Goal: Task Accomplishment & Management: Complete application form

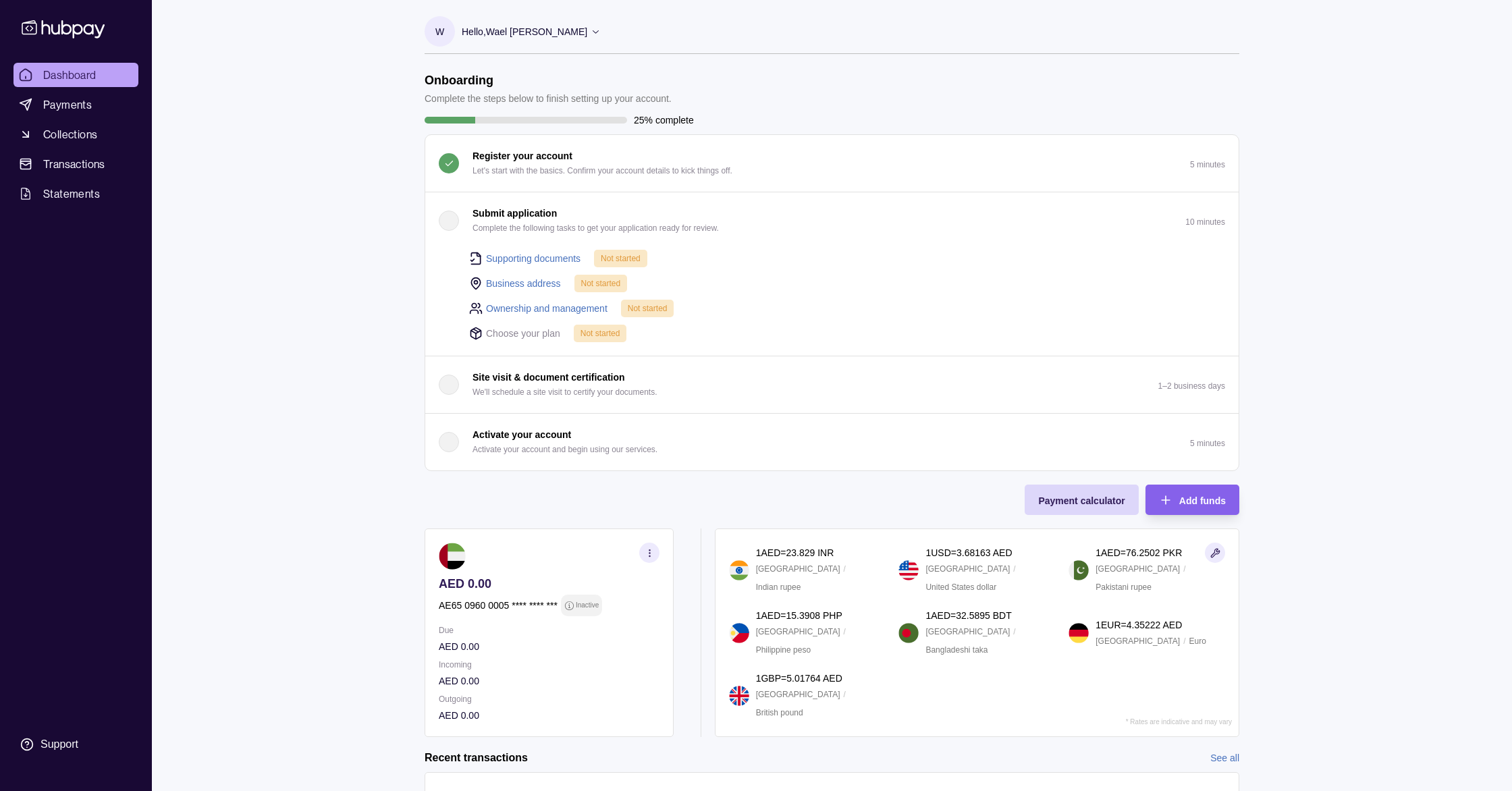
scroll to position [1, 0]
click at [769, 226] on button "Submit application Complete the following tasks to get your application ready f…" at bounding box center [832, 220] width 814 height 57
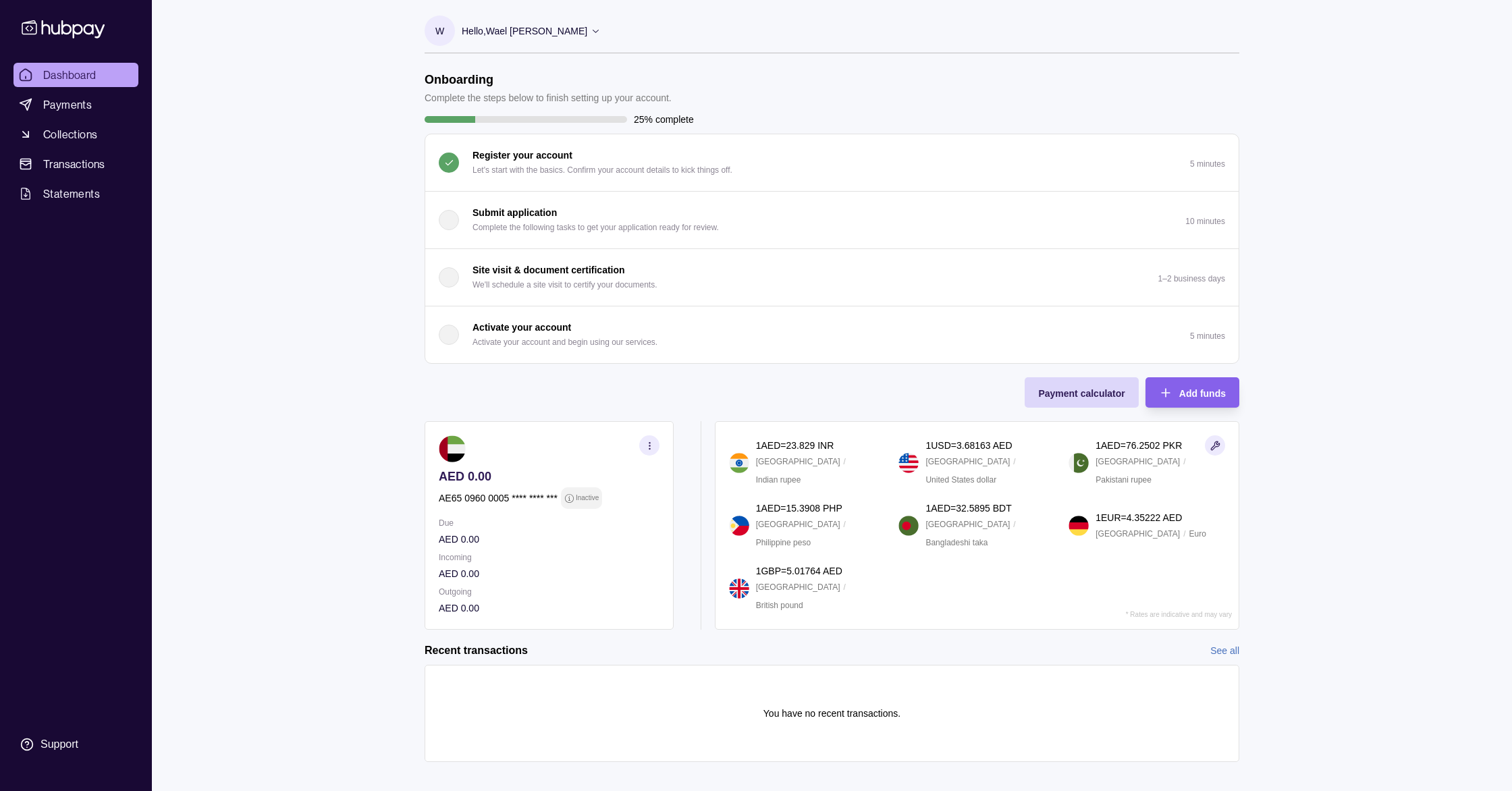
click at [769, 226] on button "Submit application Complete the following tasks to get your application ready f…" at bounding box center [832, 220] width 814 height 57
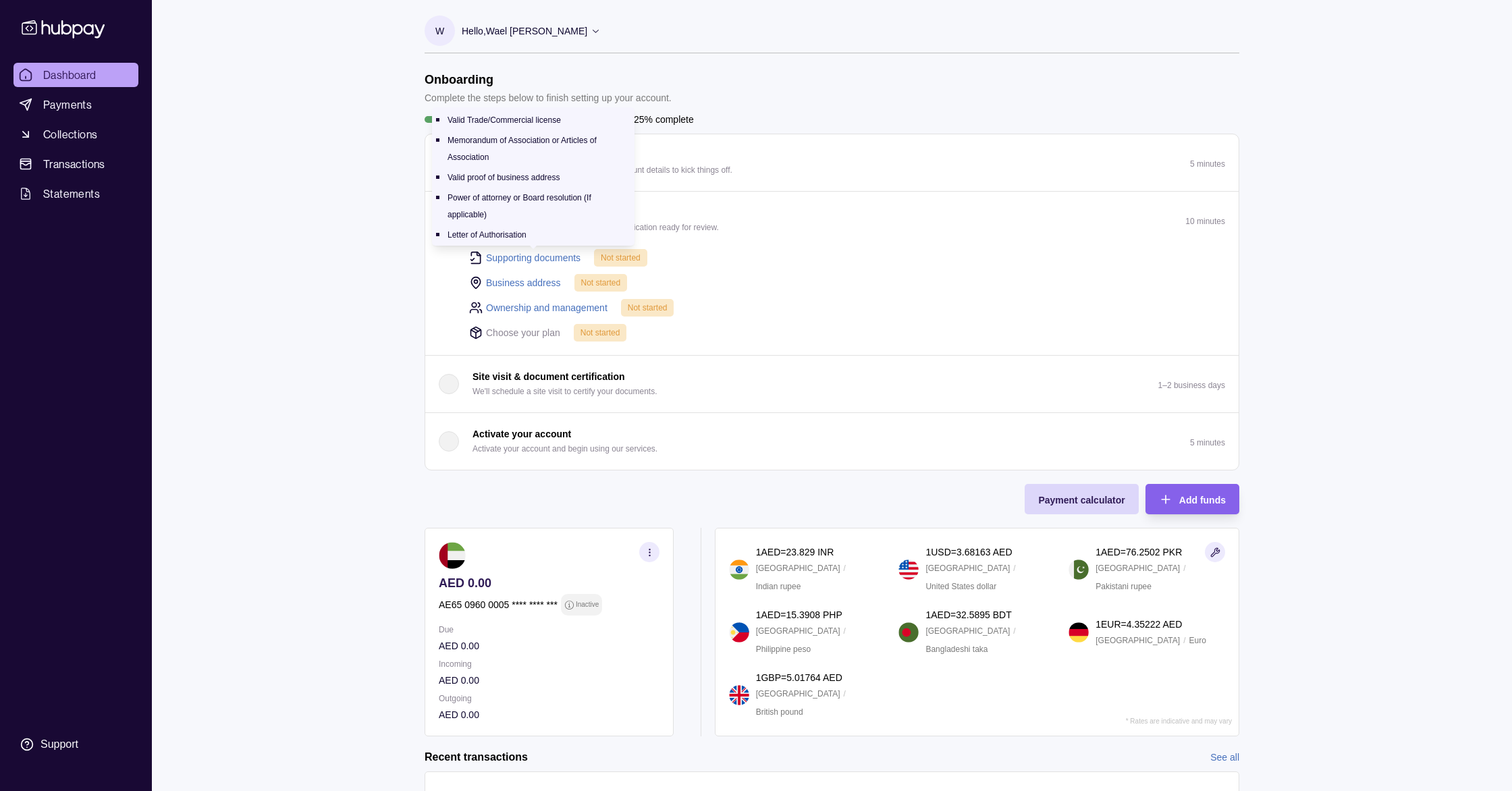
click at [565, 260] on link "Supporting documents" at bounding box center [533, 258] width 94 height 15
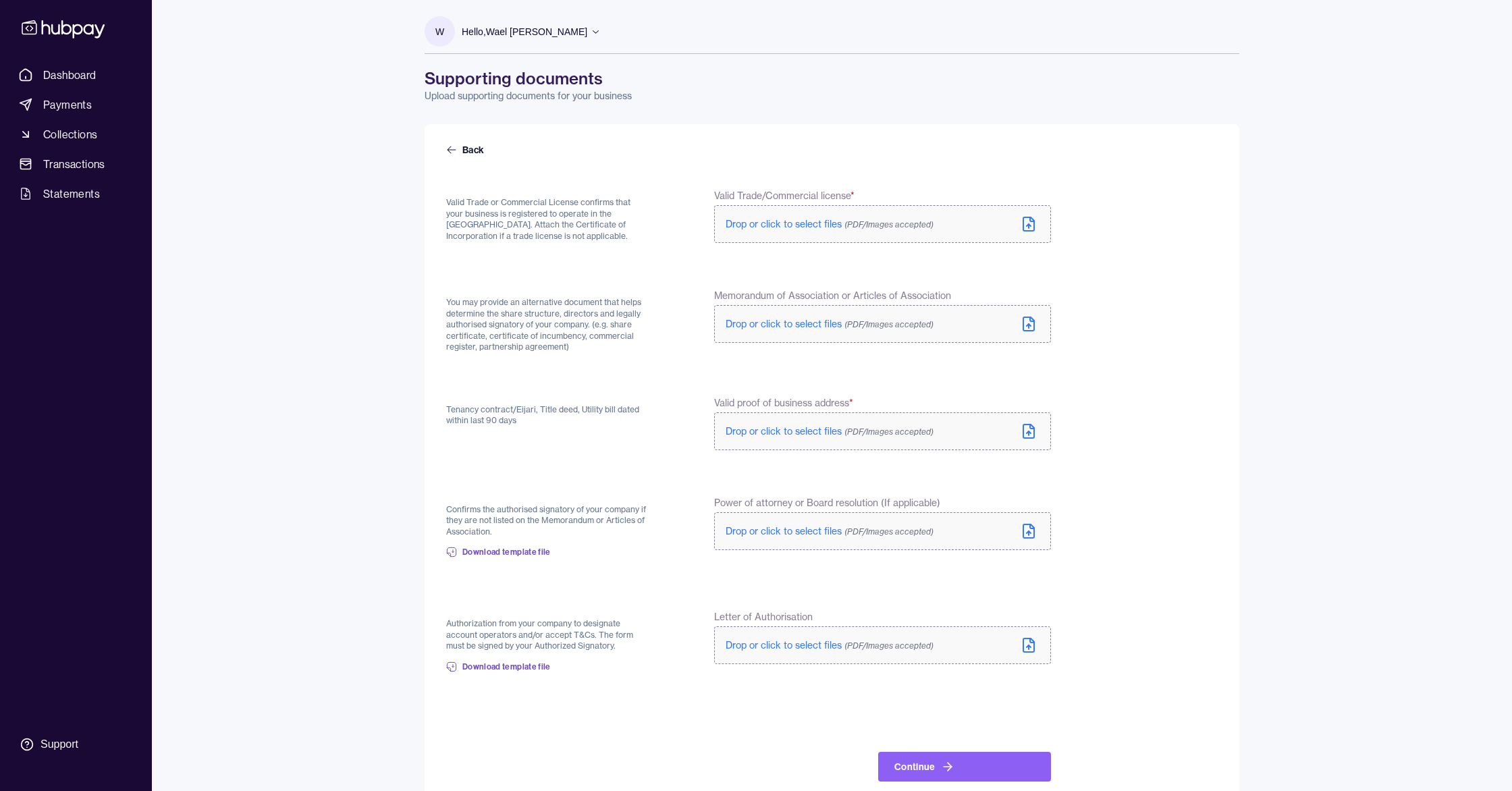
click at [778, 227] on span "Drop or click to select files (PDF/Images accepted)" at bounding box center [830, 224] width 208 height 12
click at [771, 330] on span "Drop or click to select files (PDF/Images accepted)" at bounding box center [830, 327] width 208 height 12
click at [784, 433] on span "Drop or click to select files (PDF/Images accepted)" at bounding box center [830, 431] width 208 height 12
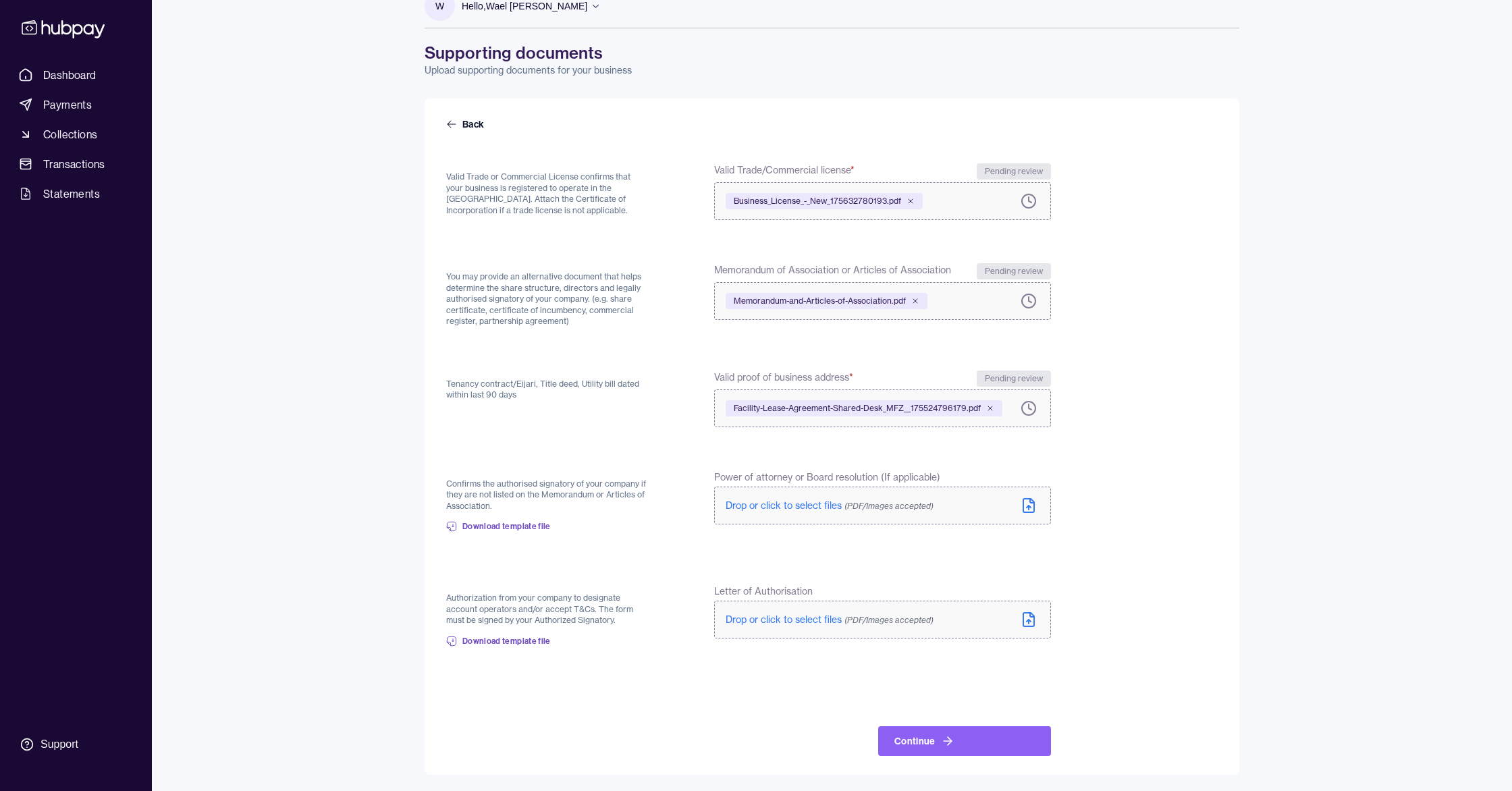
scroll to position [25, 0]
click at [523, 641] on span "Download template file" at bounding box center [507, 641] width 88 height 10
click at [765, 621] on span "Drop or click to select files (PDF/Images accepted)" at bounding box center [830, 620] width 208 height 12
click at [970, 743] on button "Continue" at bounding box center [964, 742] width 173 height 29
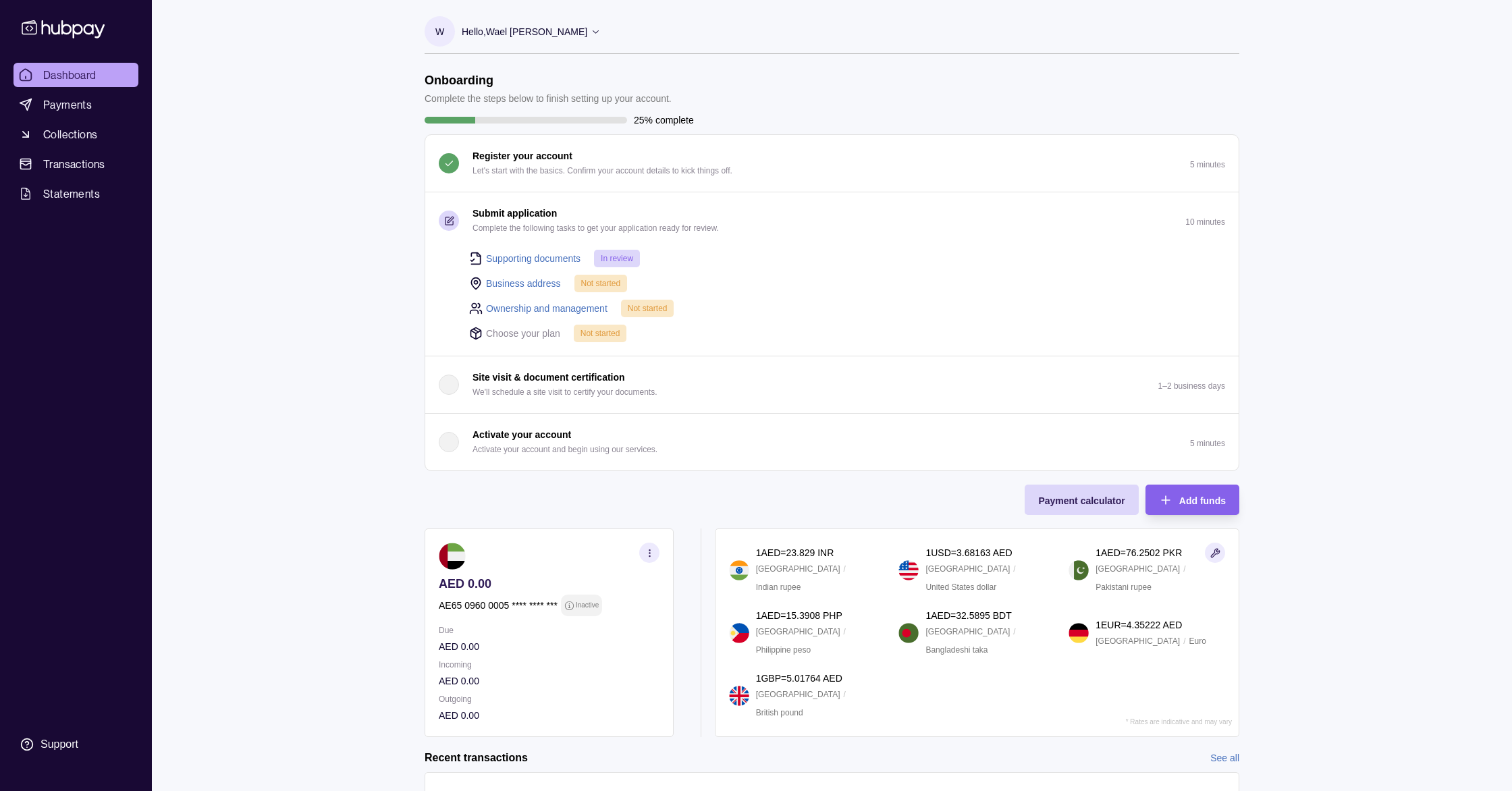
click at [522, 283] on link "Business address" at bounding box center [523, 283] width 75 height 15
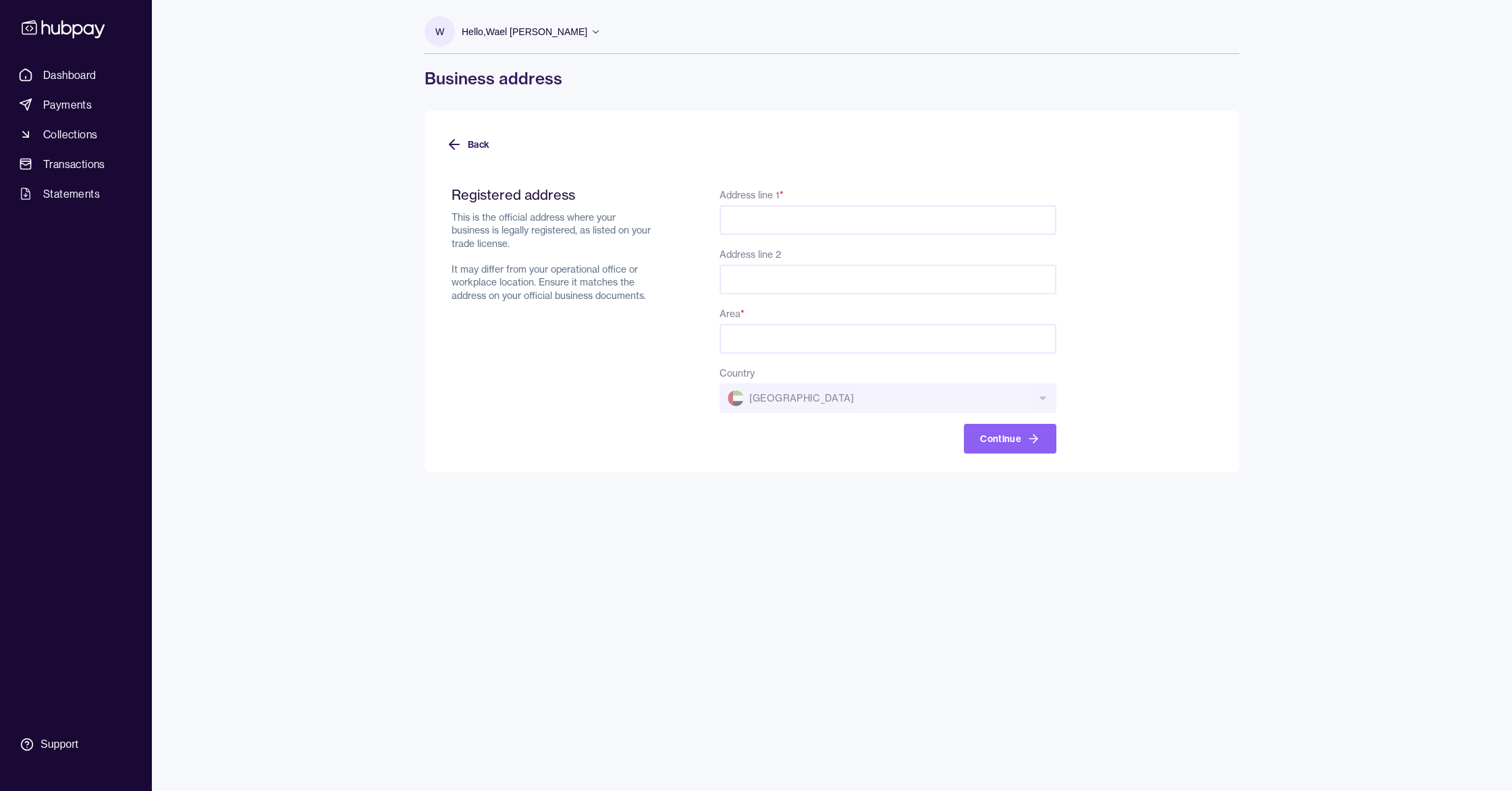
click at [759, 220] on input "Address line 1 *" at bounding box center [887, 220] width 336 height 29
paste input "**********"
type input "**********"
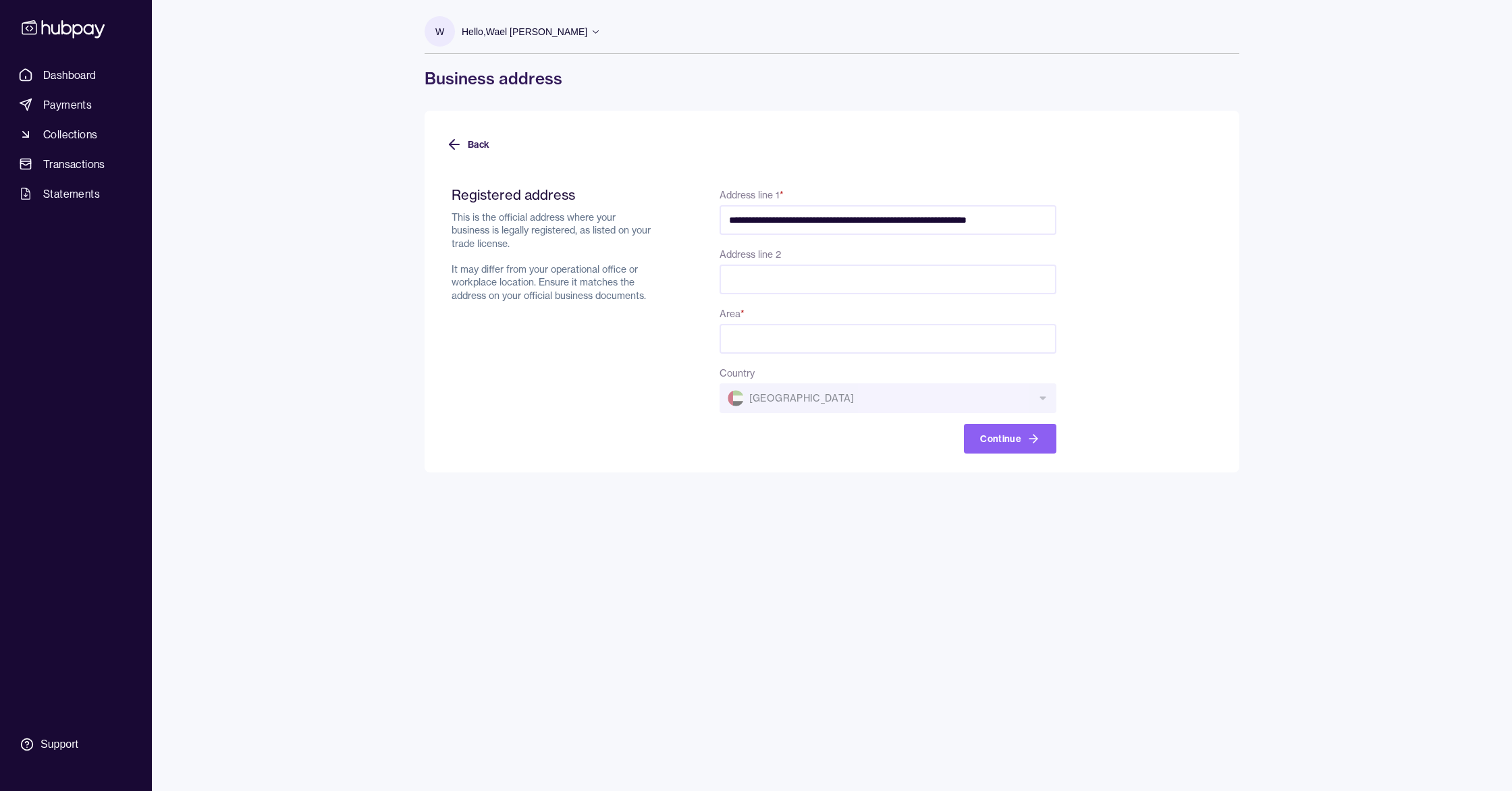
click at [804, 339] on input "Area *" at bounding box center [887, 339] width 336 height 29
click at [688, 370] on div "**********" at bounding box center [753, 319] width 605 height 267
click at [801, 340] on input "Area *" at bounding box center [887, 339] width 336 height 29
type input "*****"
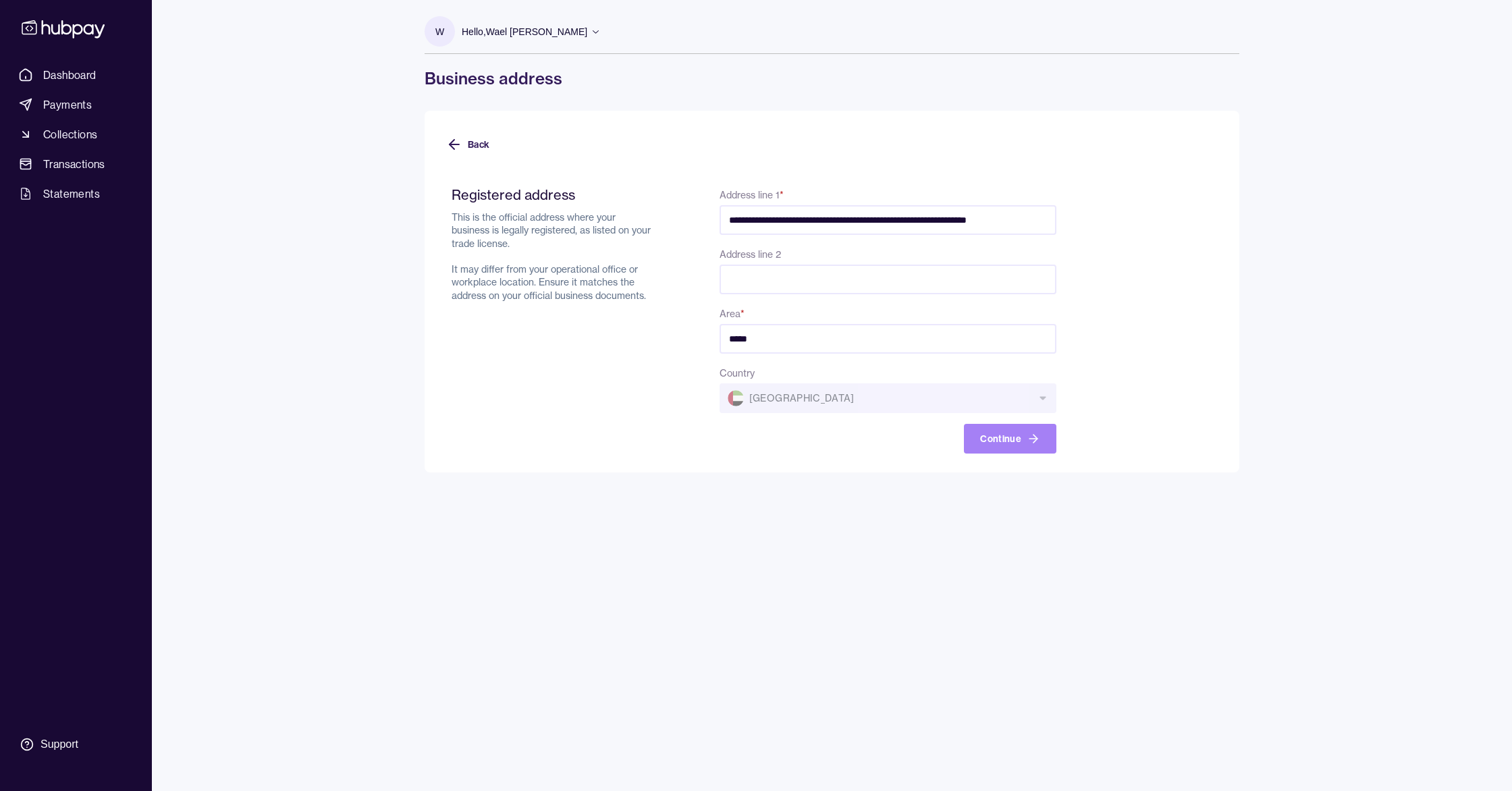
click at [1002, 439] on button "Continue" at bounding box center [1010, 438] width 93 height 29
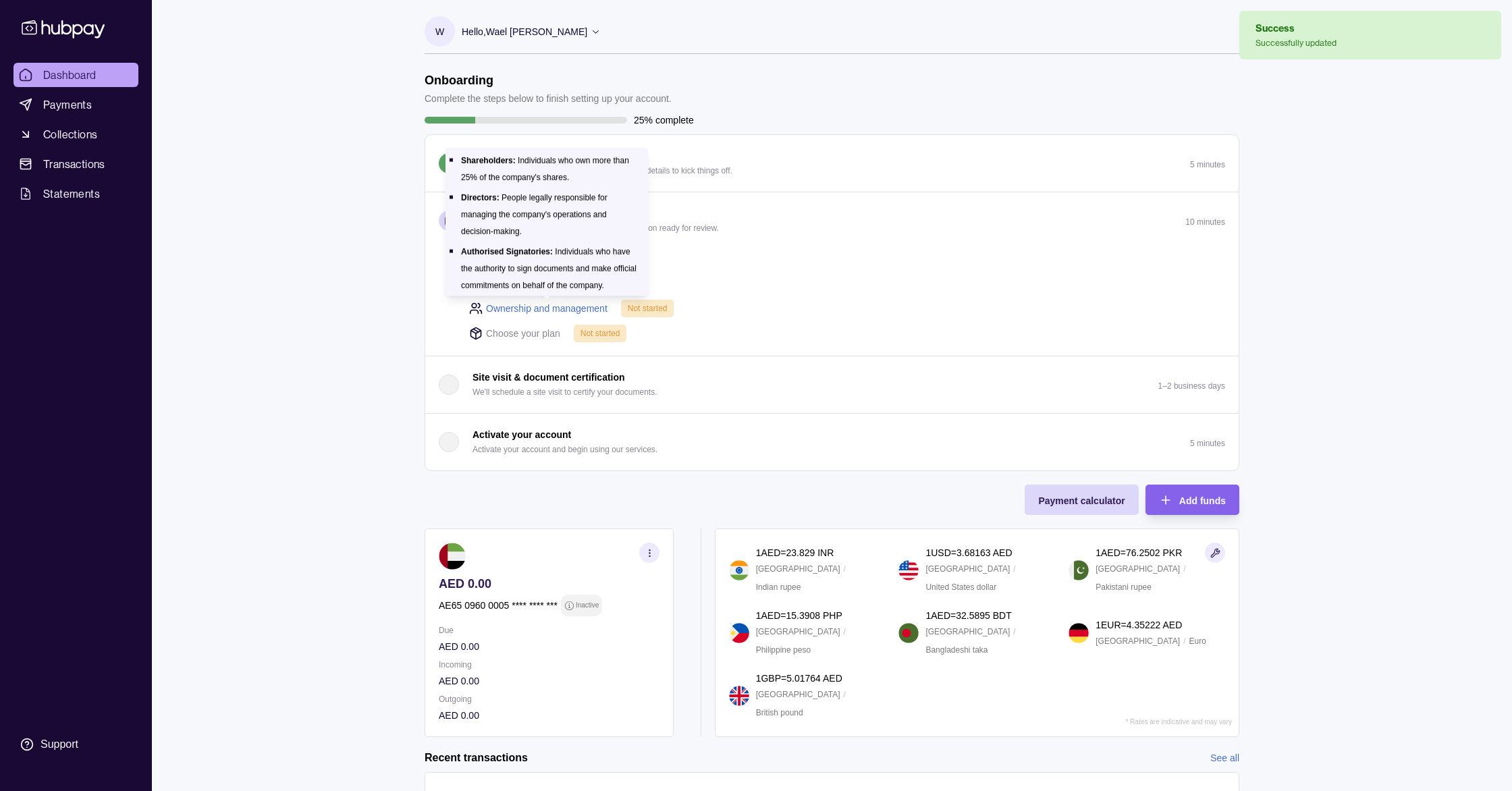
click at [588, 308] on link "Ownership and management" at bounding box center [547, 308] width 121 height 15
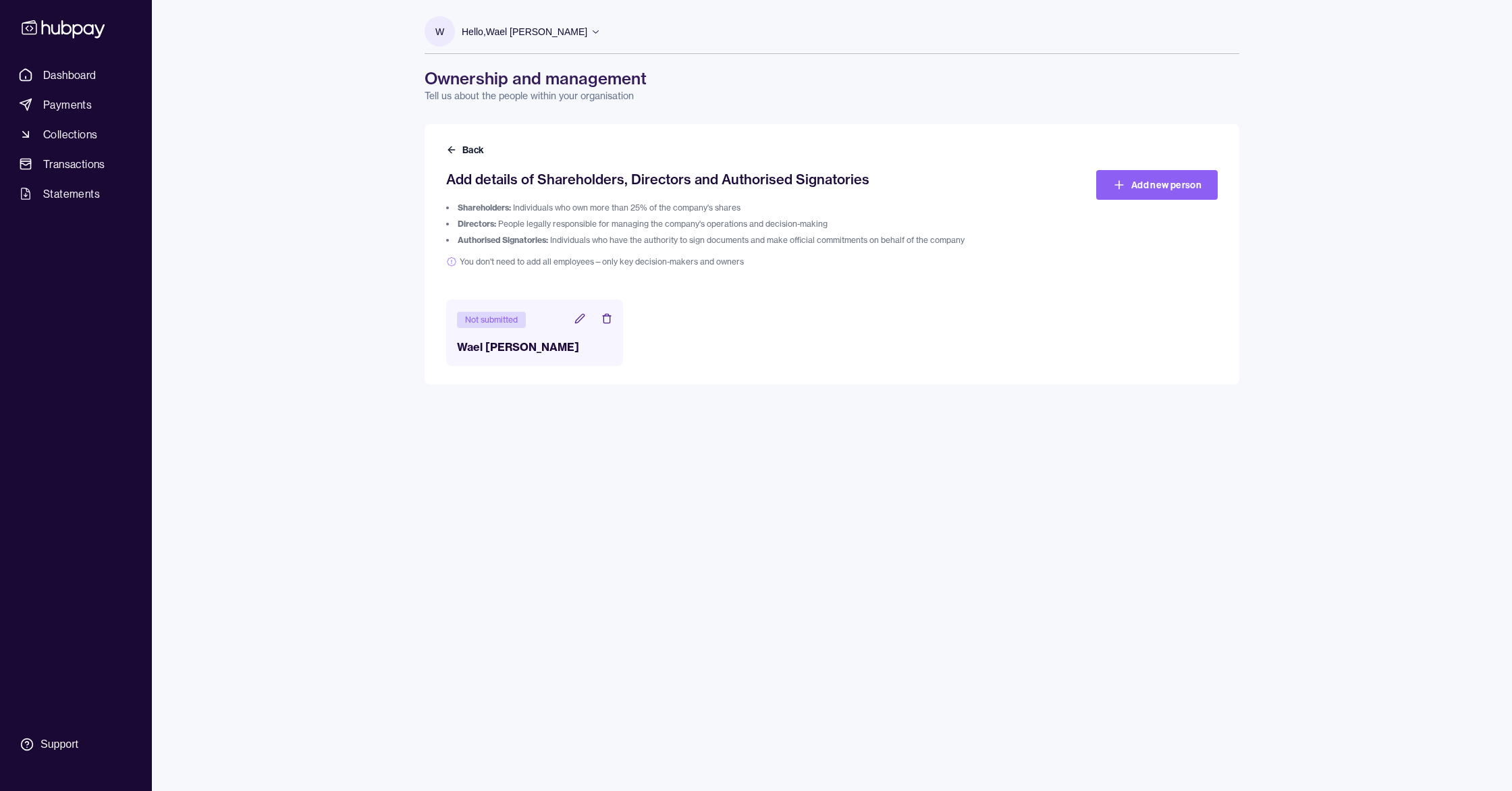
click at [579, 318] on icon at bounding box center [580, 318] width 9 height 9
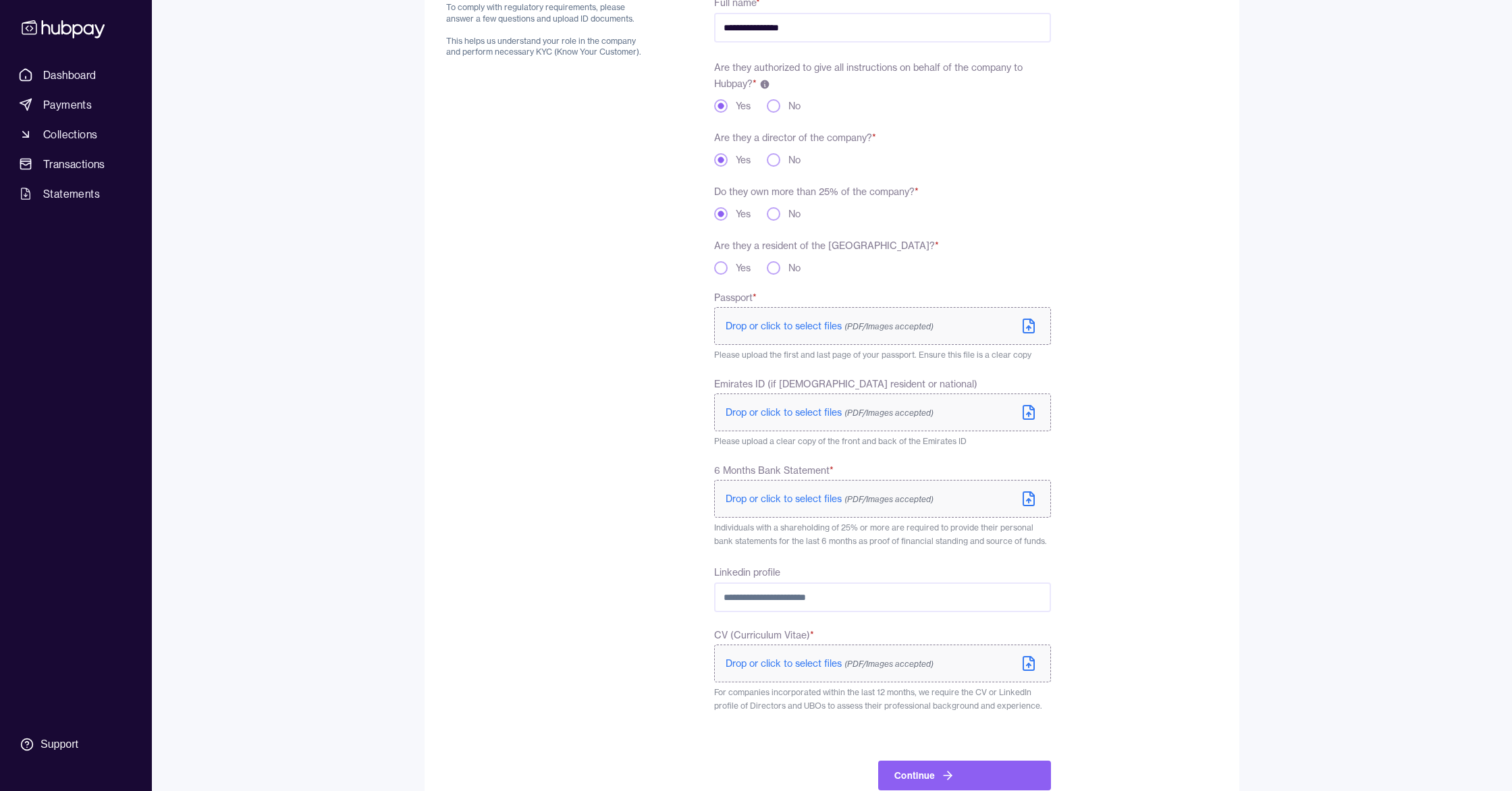
scroll to position [216, 0]
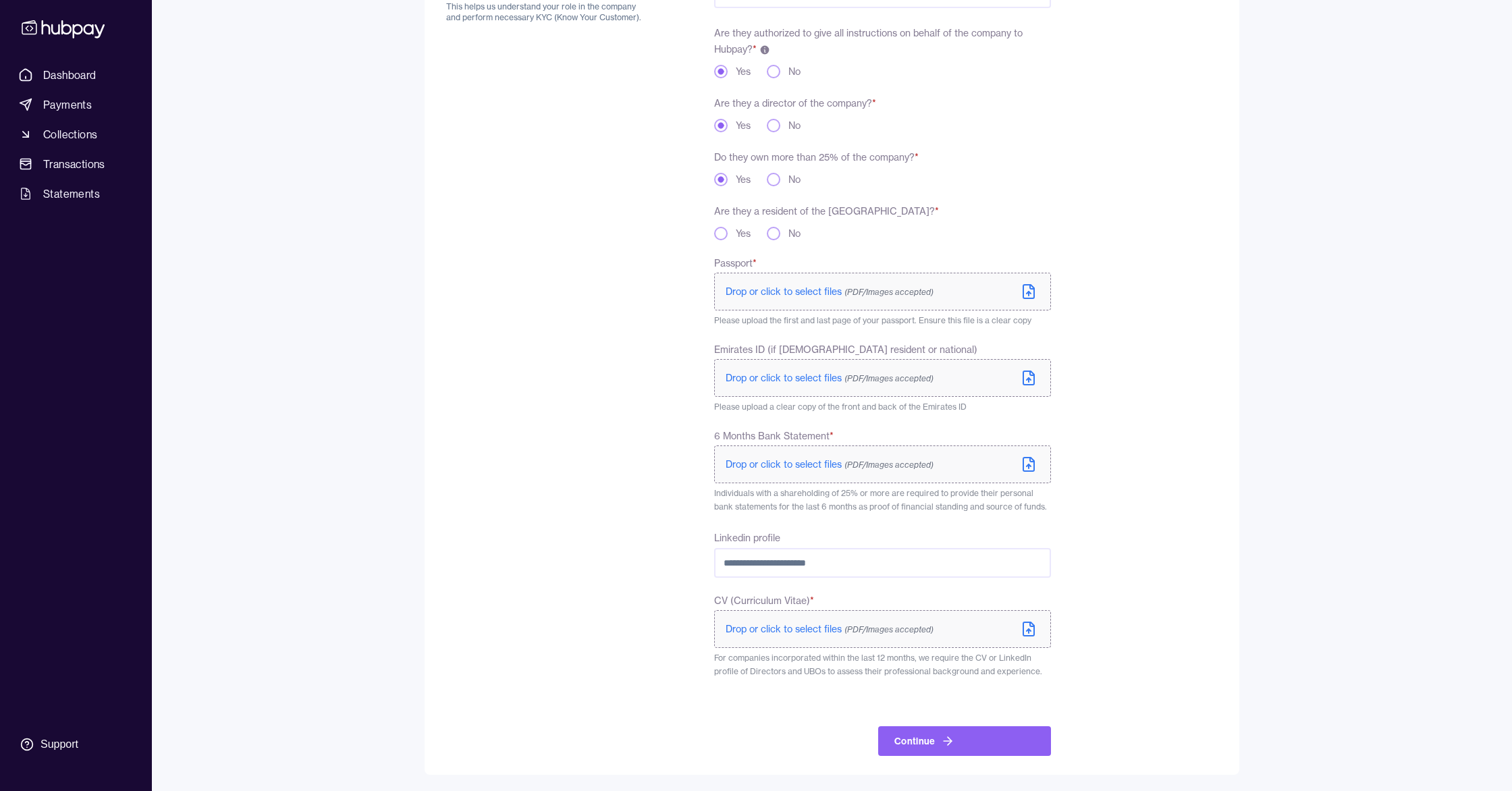
click at [781, 295] on span "Drop or click to select files (PDF/Images accepted)" at bounding box center [830, 291] width 208 height 12
click at [775, 235] on button "No" at bounding box center [774, 233] width 14 height 14
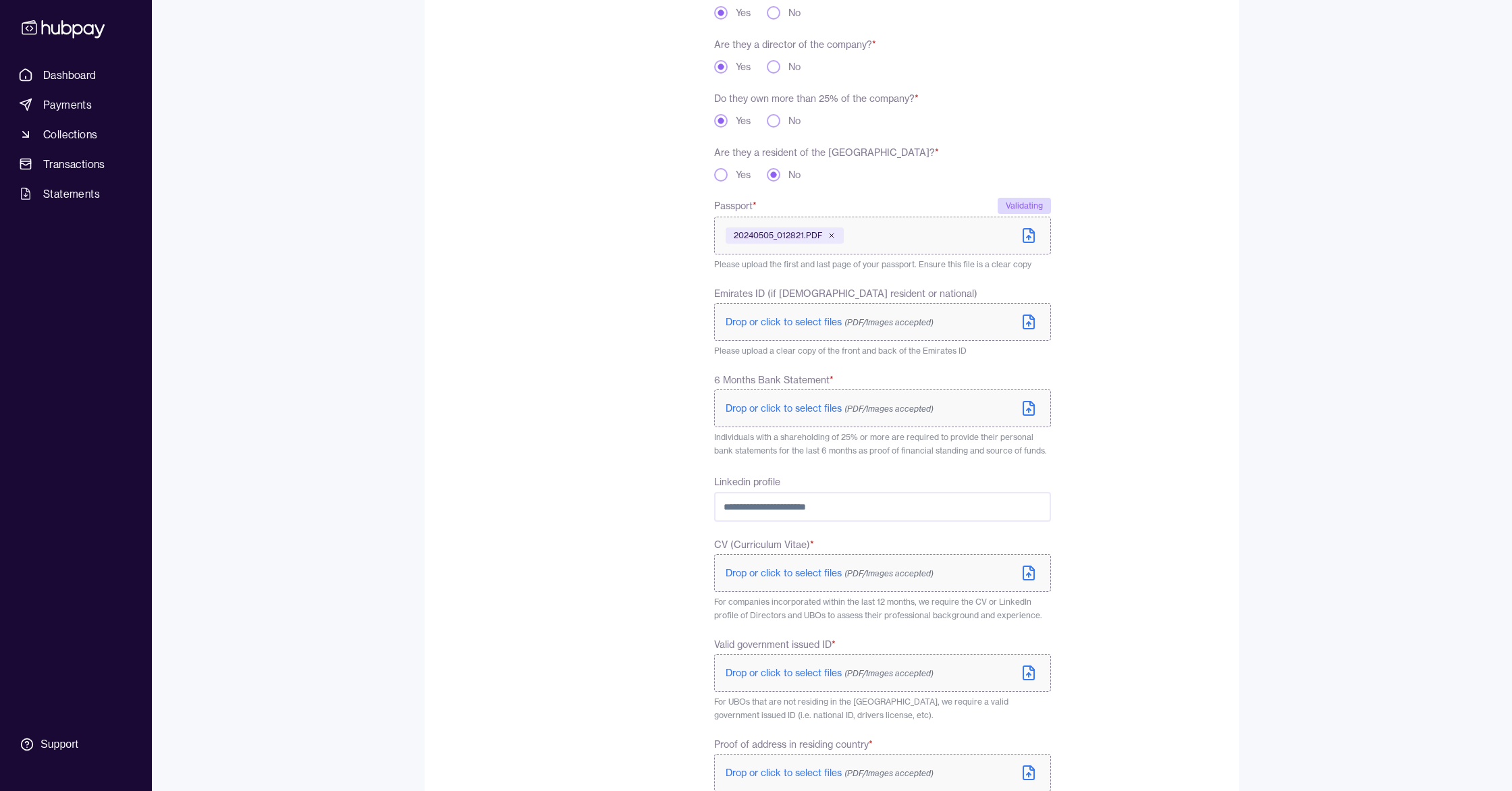
scroll to position [277, 0]
click at [721, 175] on button "Yes" at bounding box center [721, 173] width 14 height 14
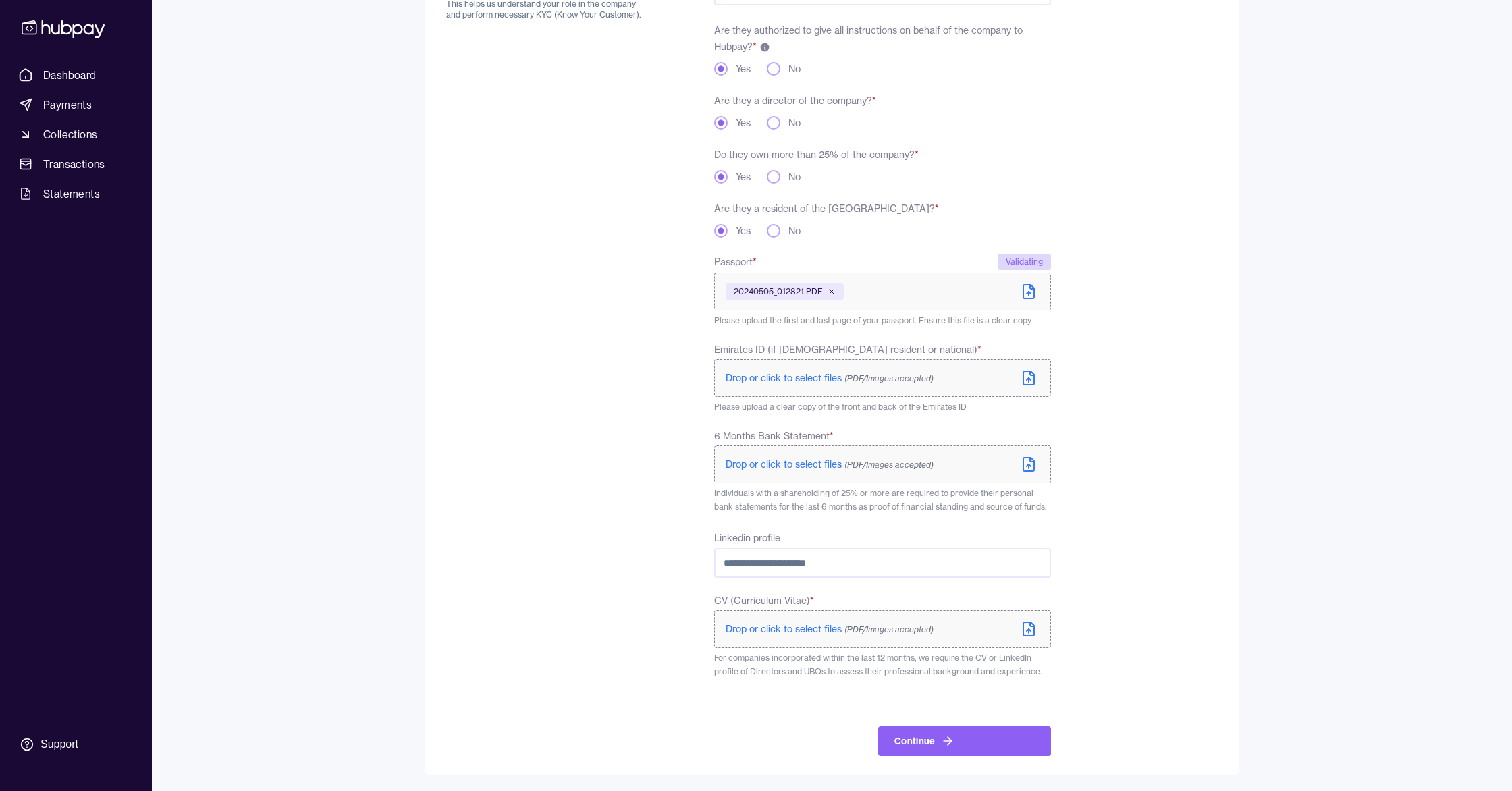
click at [772, 229] on button "No" at bounding box center [774, 231] width 14 height 14
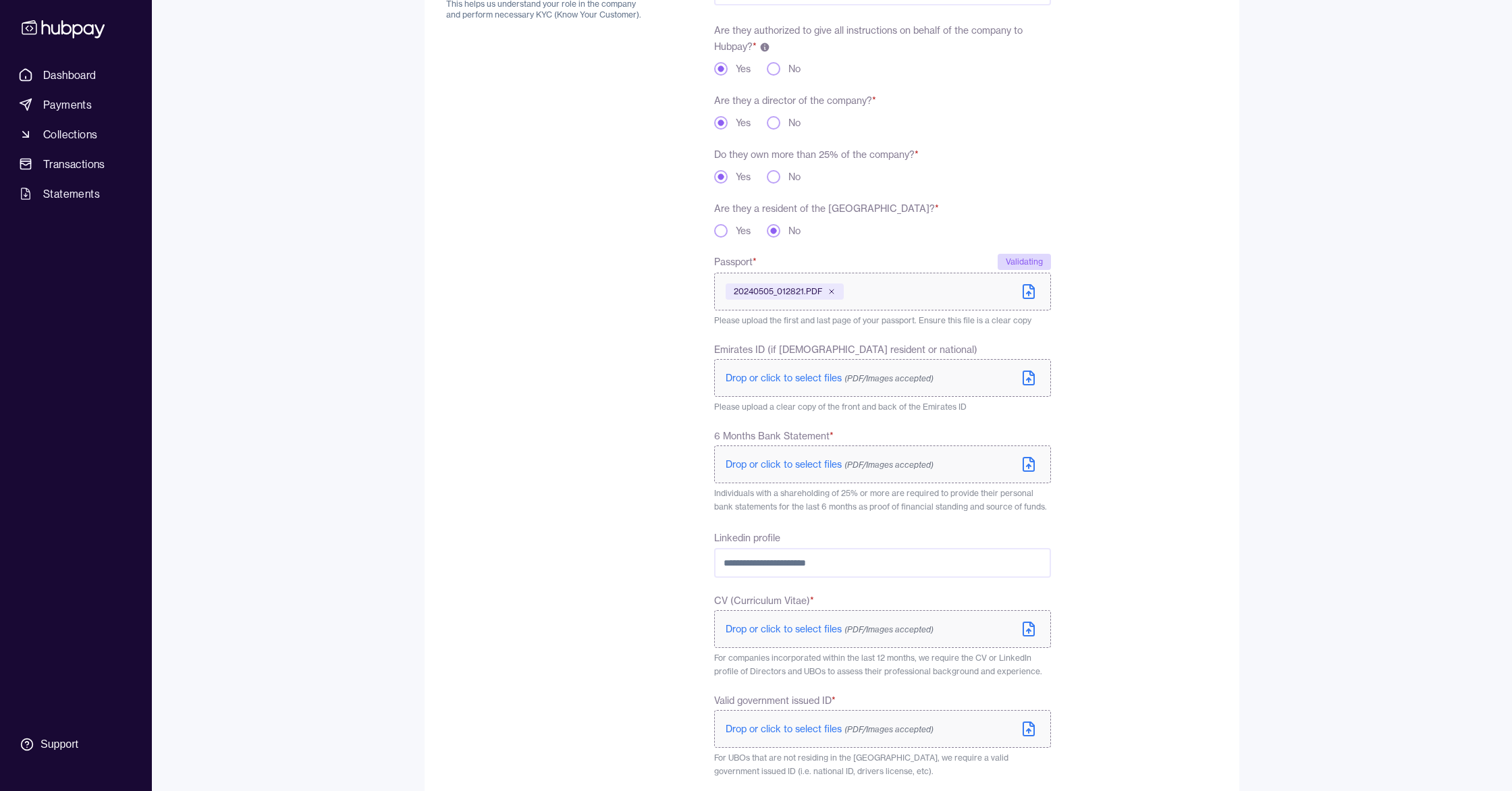
click at [724, 233] on button "Yes" at bounding box center [721, 231] width 14 height 14
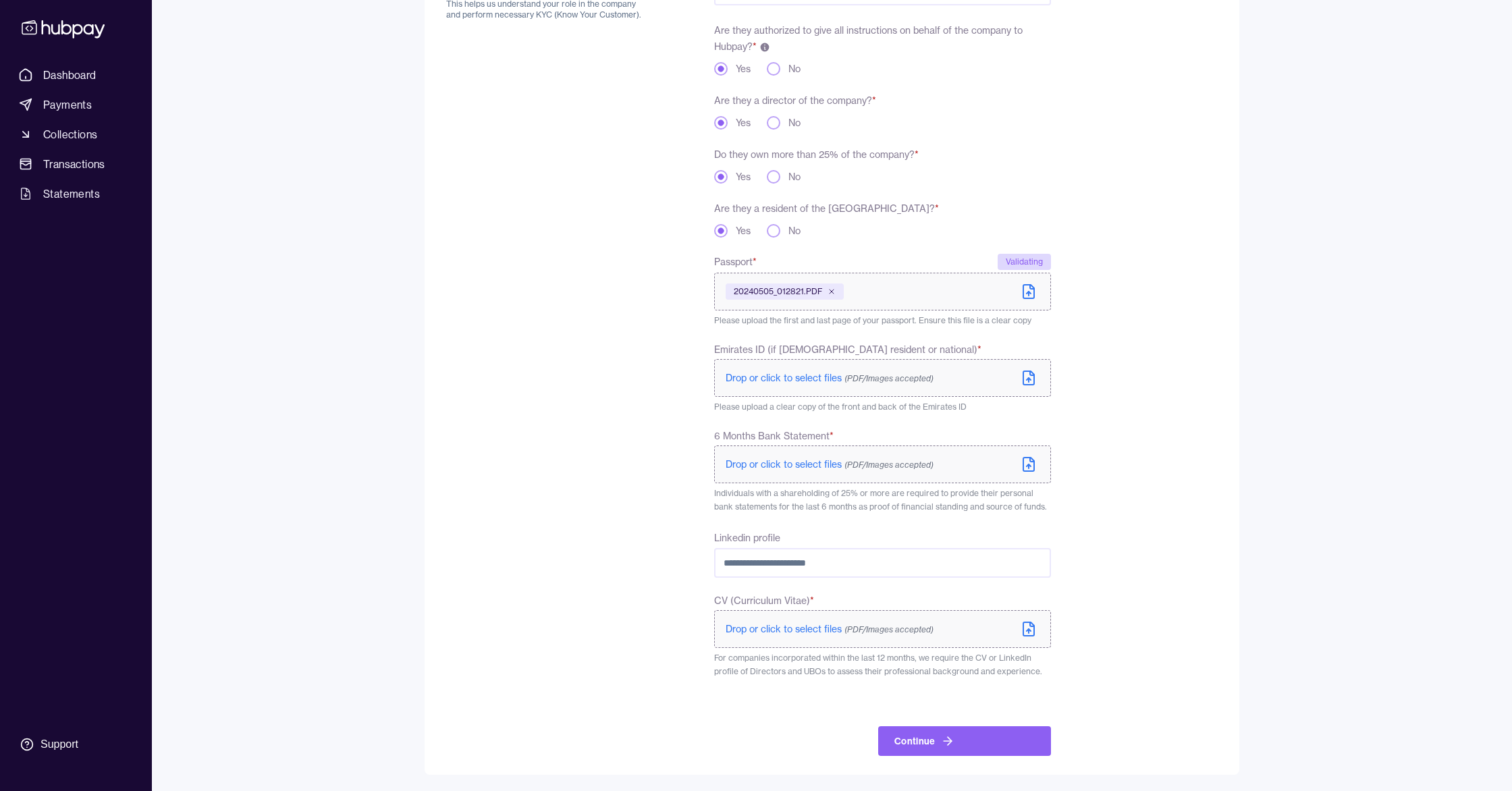
click at [823, 466] on span "Drop or click to select files (PDF/Images accepted)" at bounding box center [830, 464] width 208 height 12
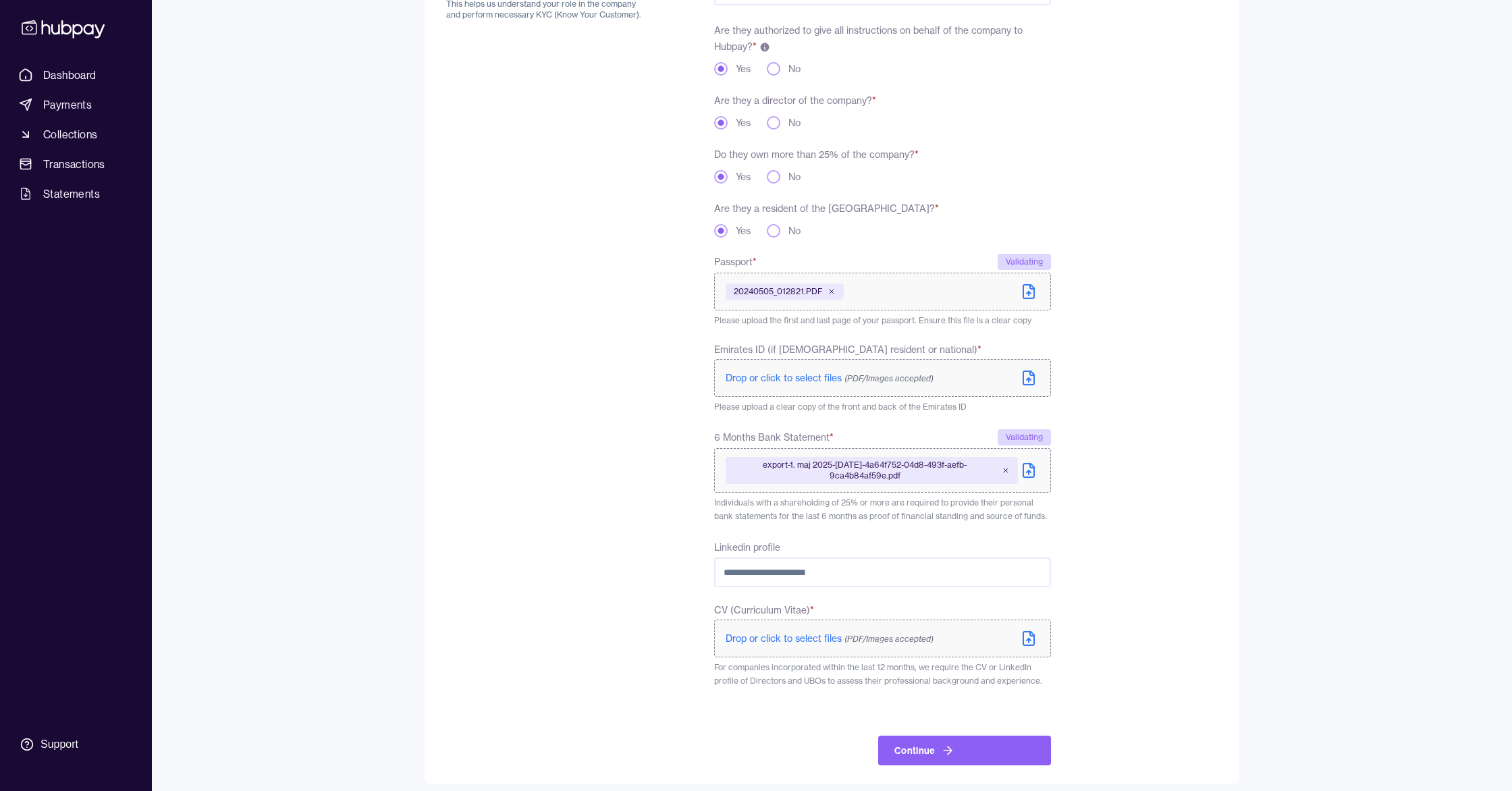
scroll to position [228, 0]
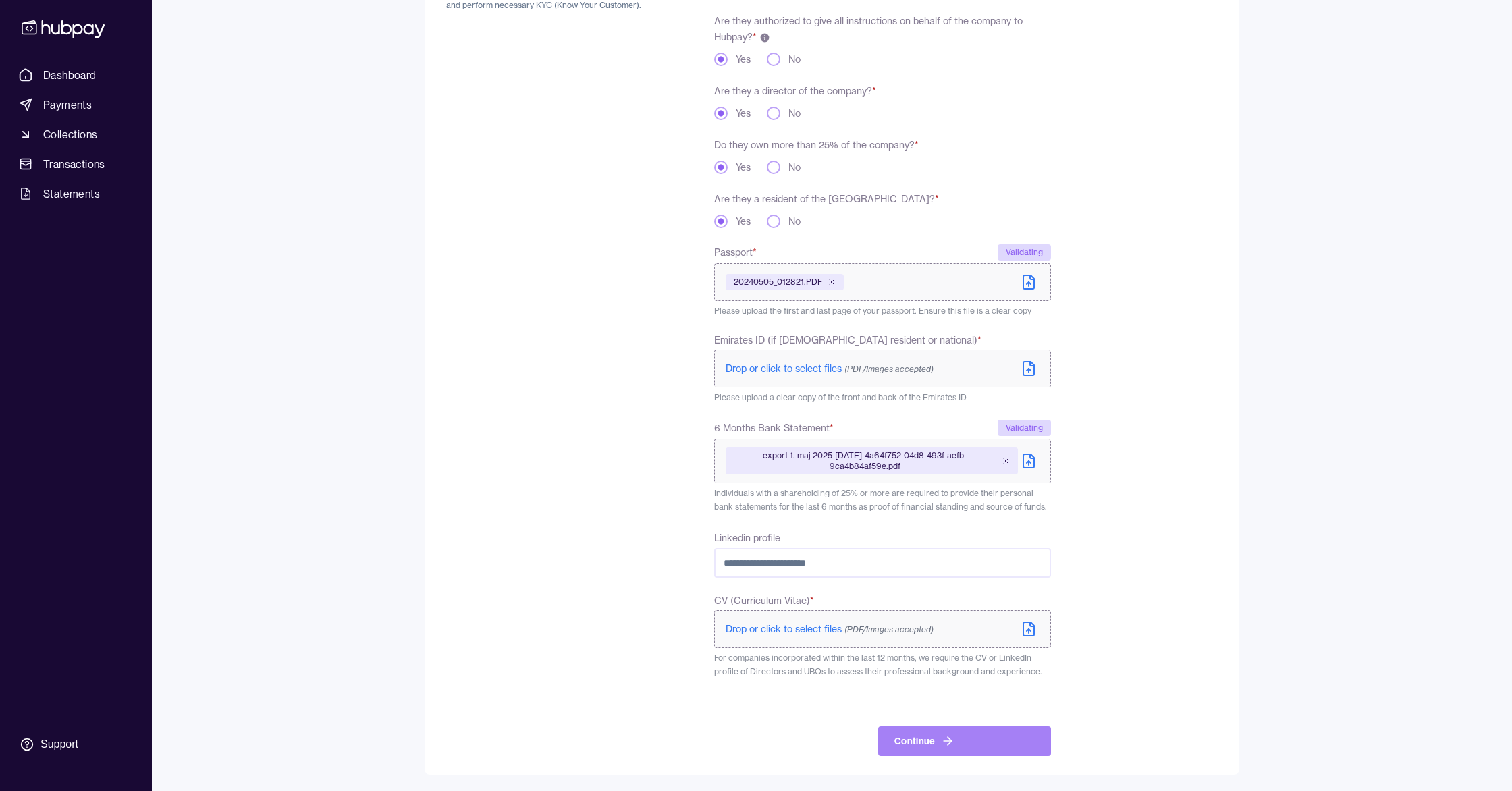
click at [966, 733] on button "Continue" at bounding box center [964, 741] width 173 height 29
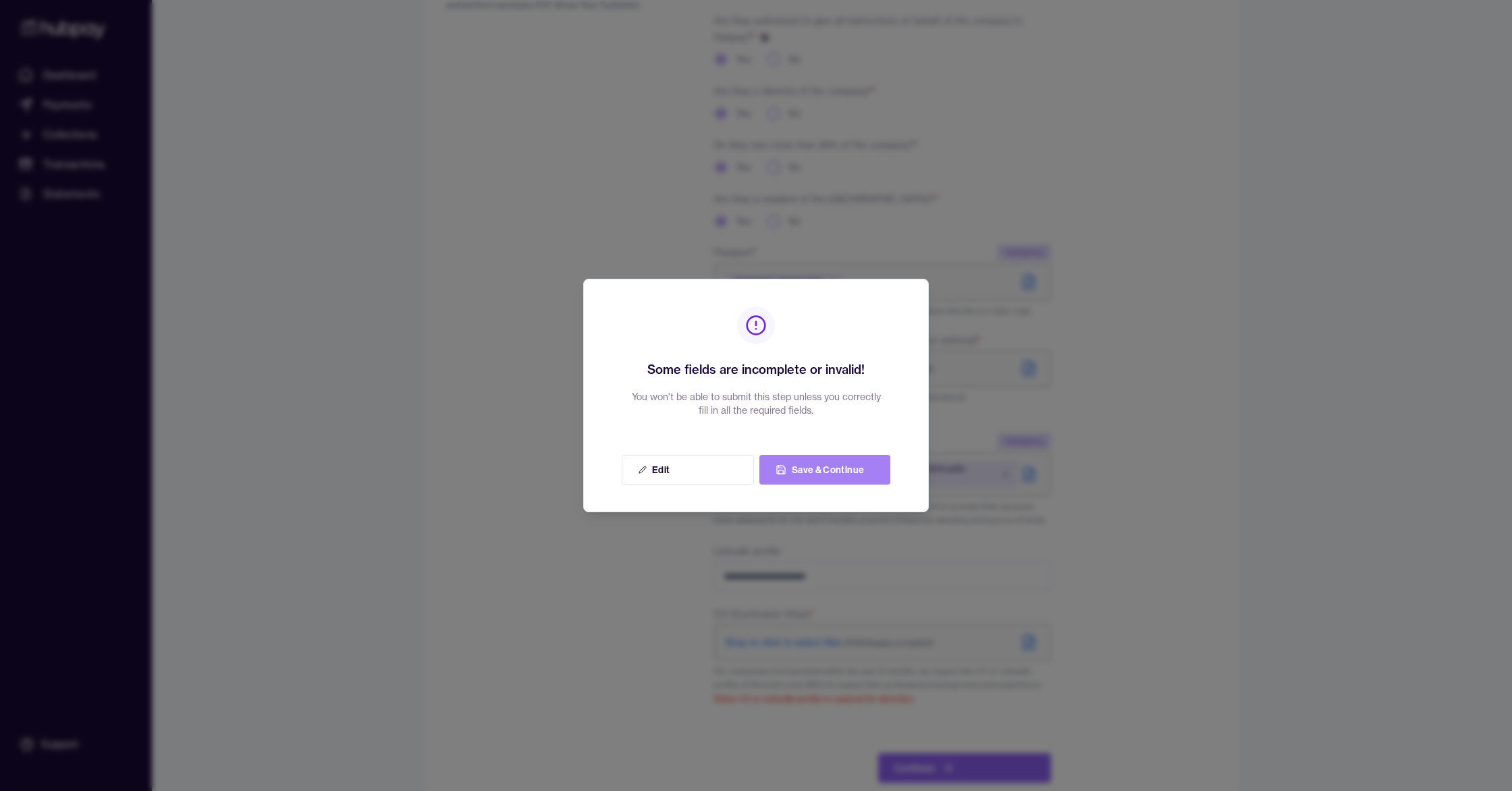
click at [819, 469] on button "Save & Continue" at bounding box center [824, 469] width 131 height 29
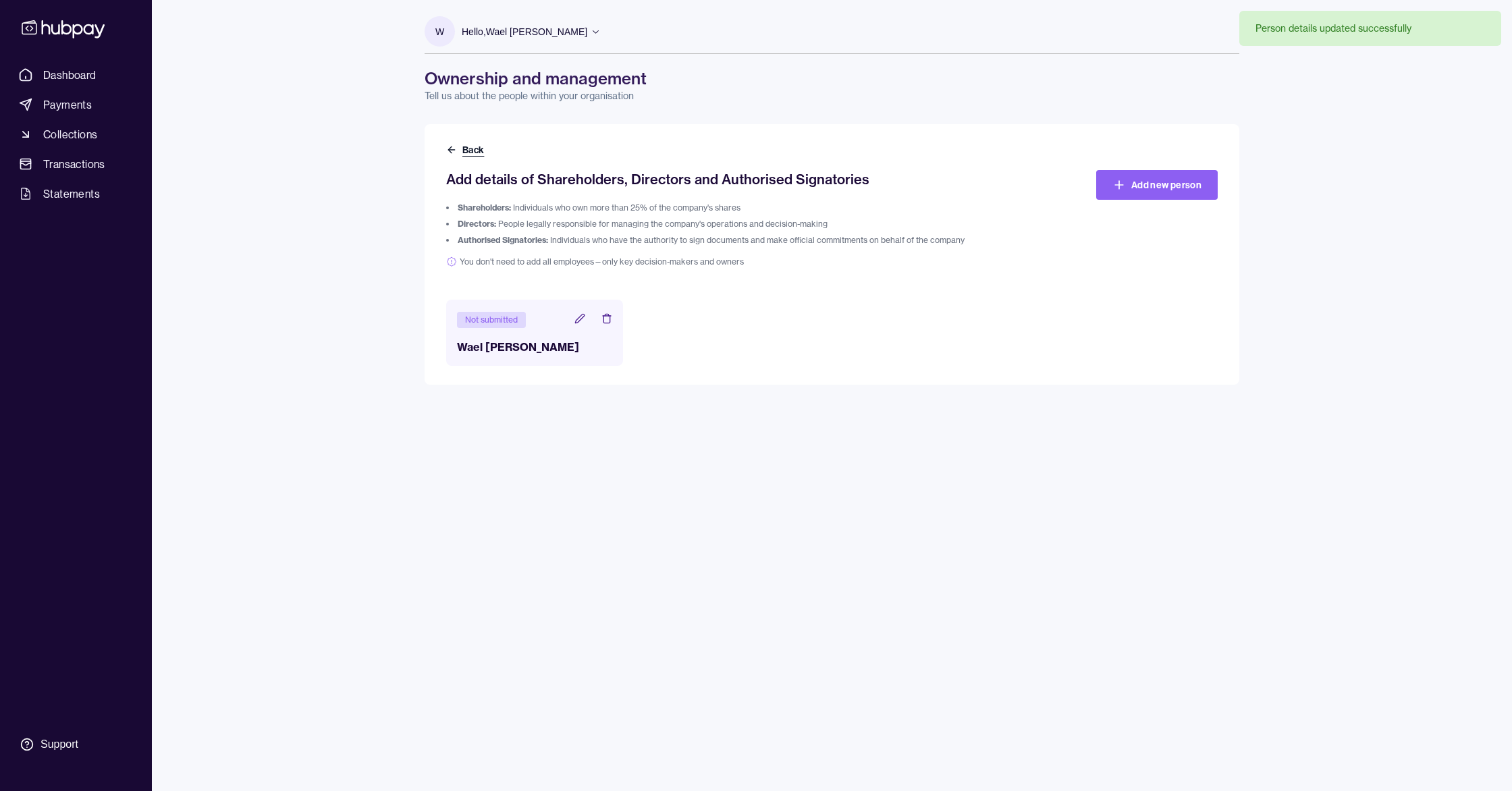
click at [464, 151] on button "Back" at bounding box center [466, 150] width 41 height 14
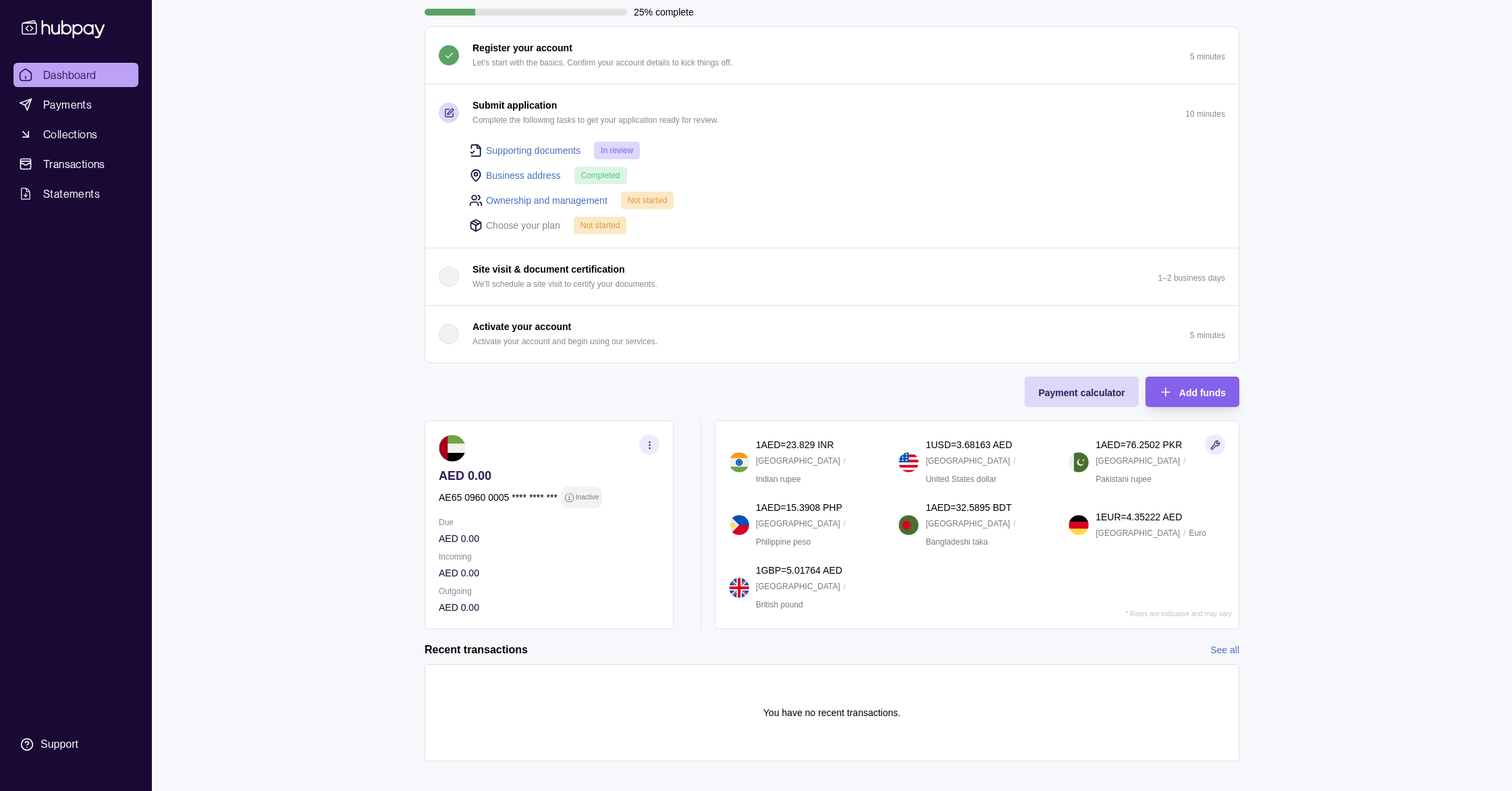
scroll to position [120, 0]
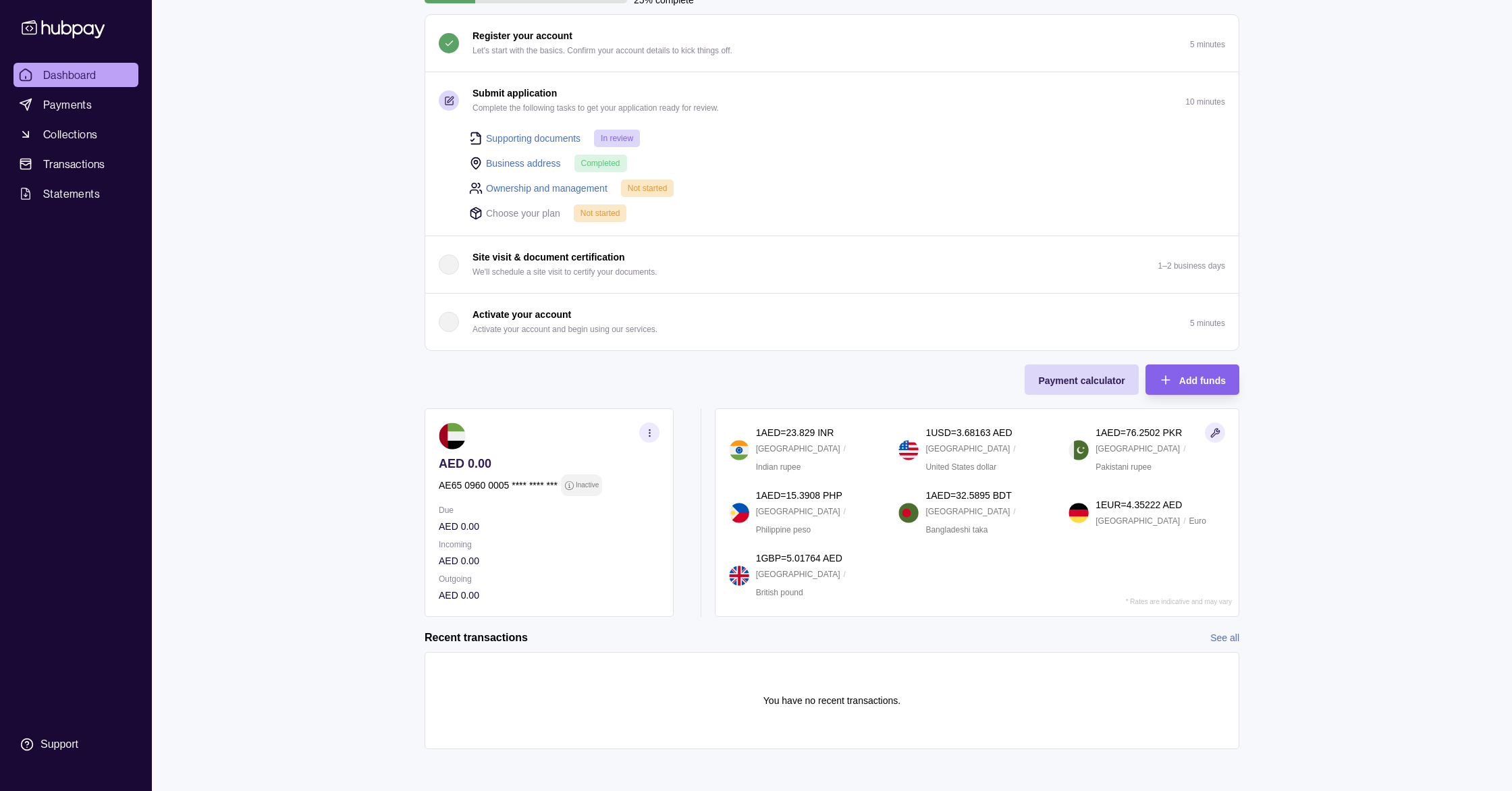
click at [648, 431] on icon "button" at bounding box center [650, 433] width 10 height 10
click at [704, 387] on div "Onboarding Complete the steps below to finish setting up your account. 25% comp…" at bounding box center [832, 284] width 815 height 664
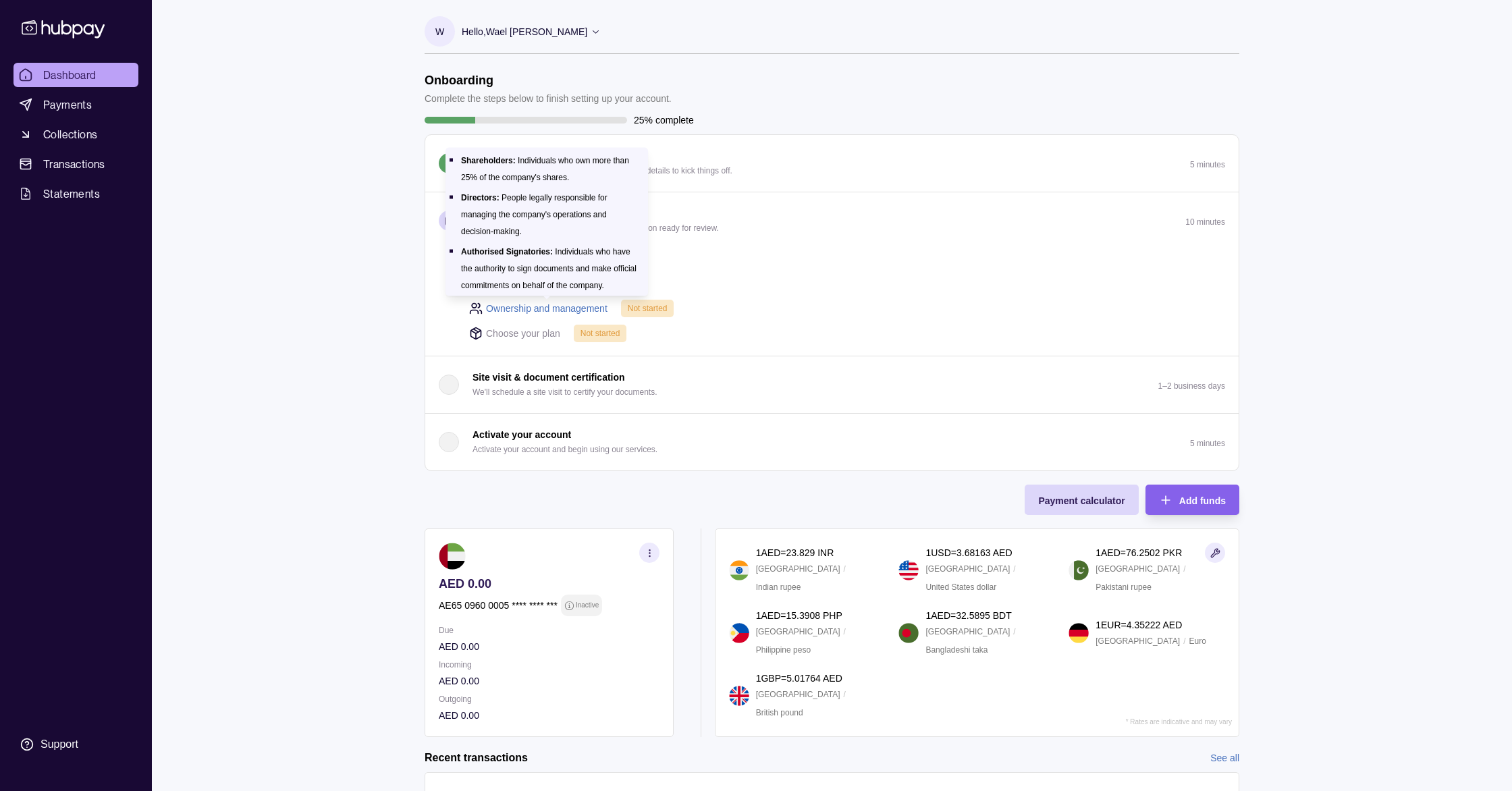
click at [586, 305] on link "Ownership and management" at bounding box center [547, 308] width 121 height 15
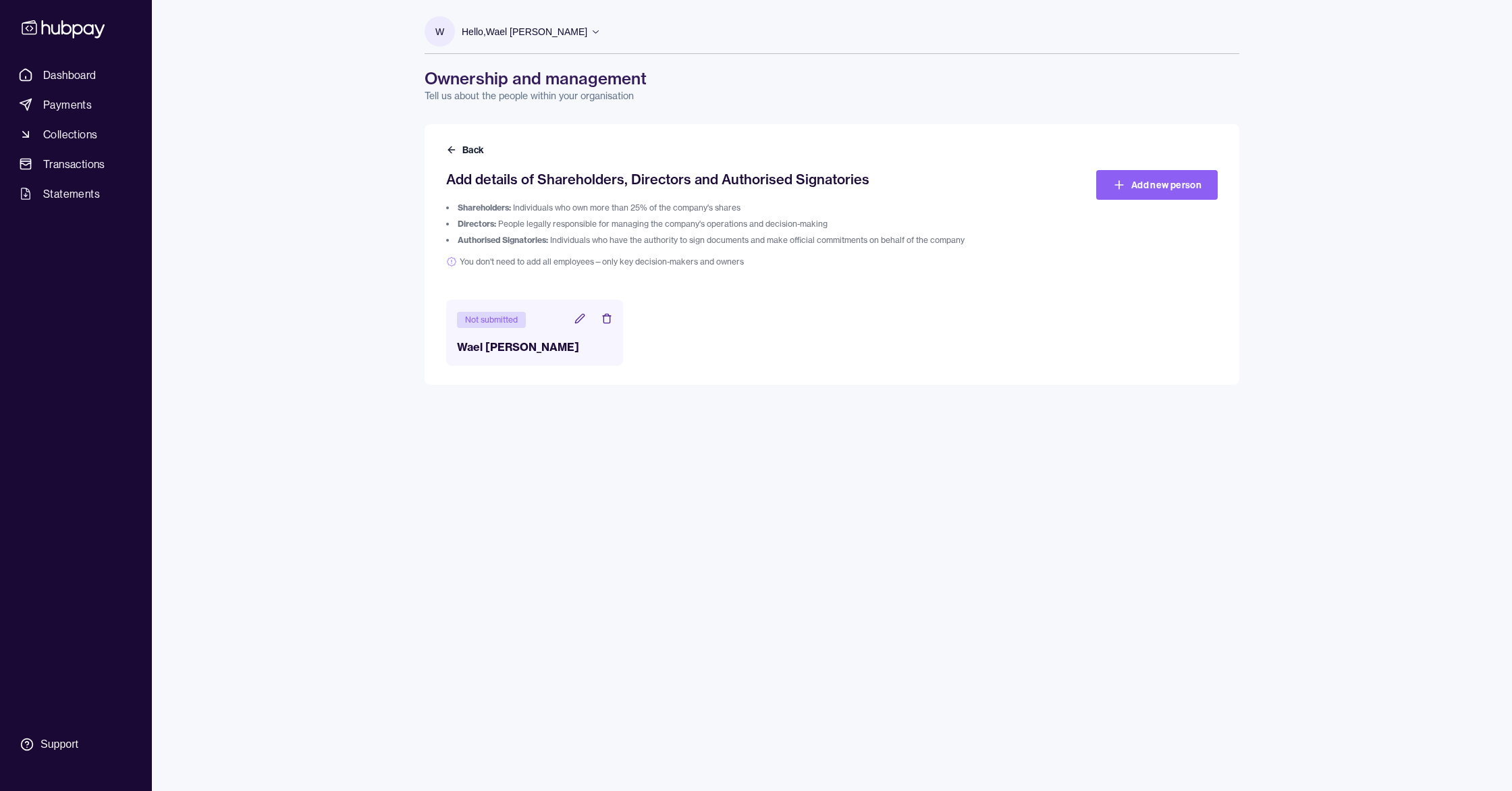
click at [577, 319] on icon at bounding box center [580, 318] width 10 height 10
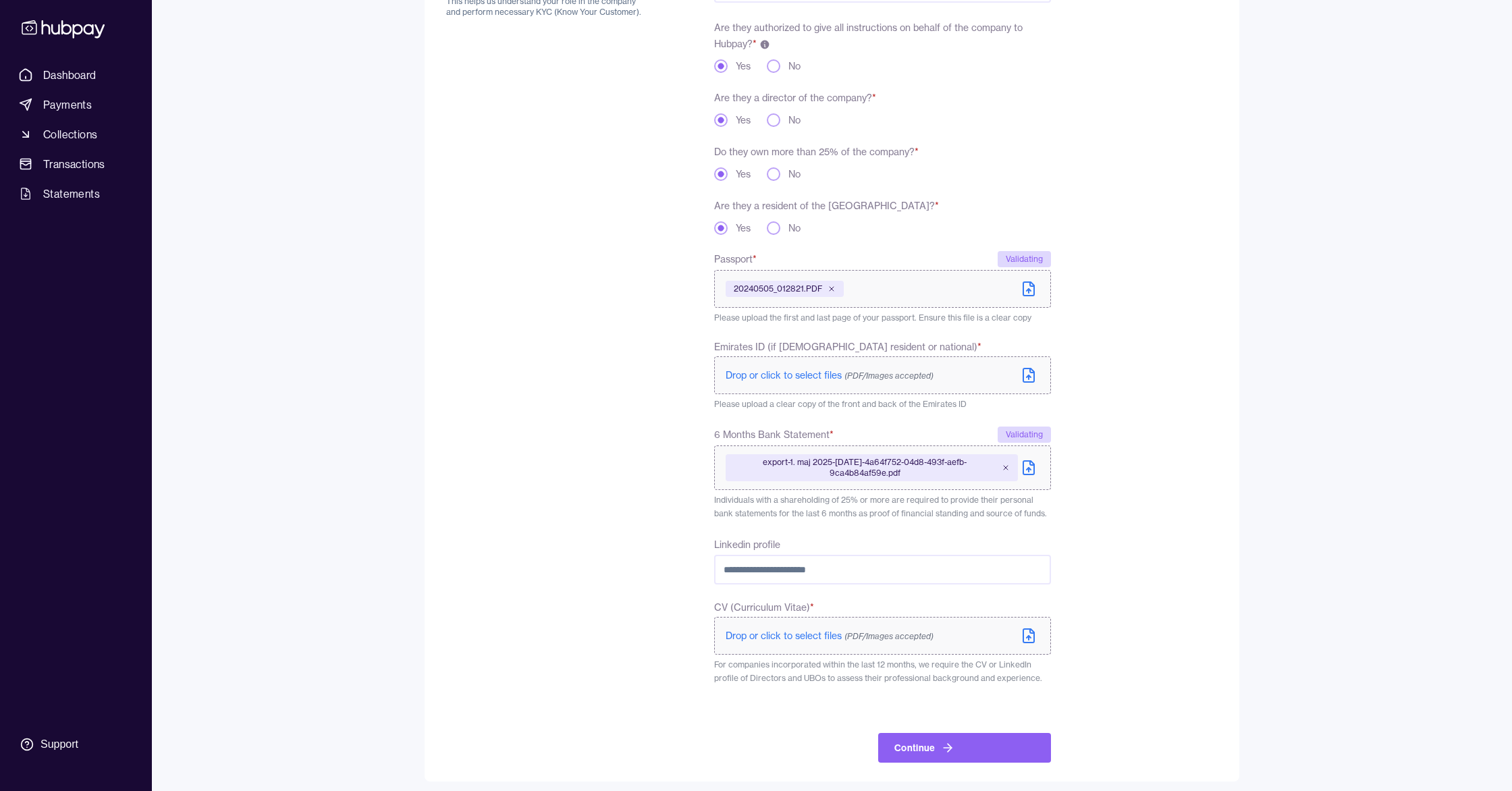
scroll to position [228, 0]
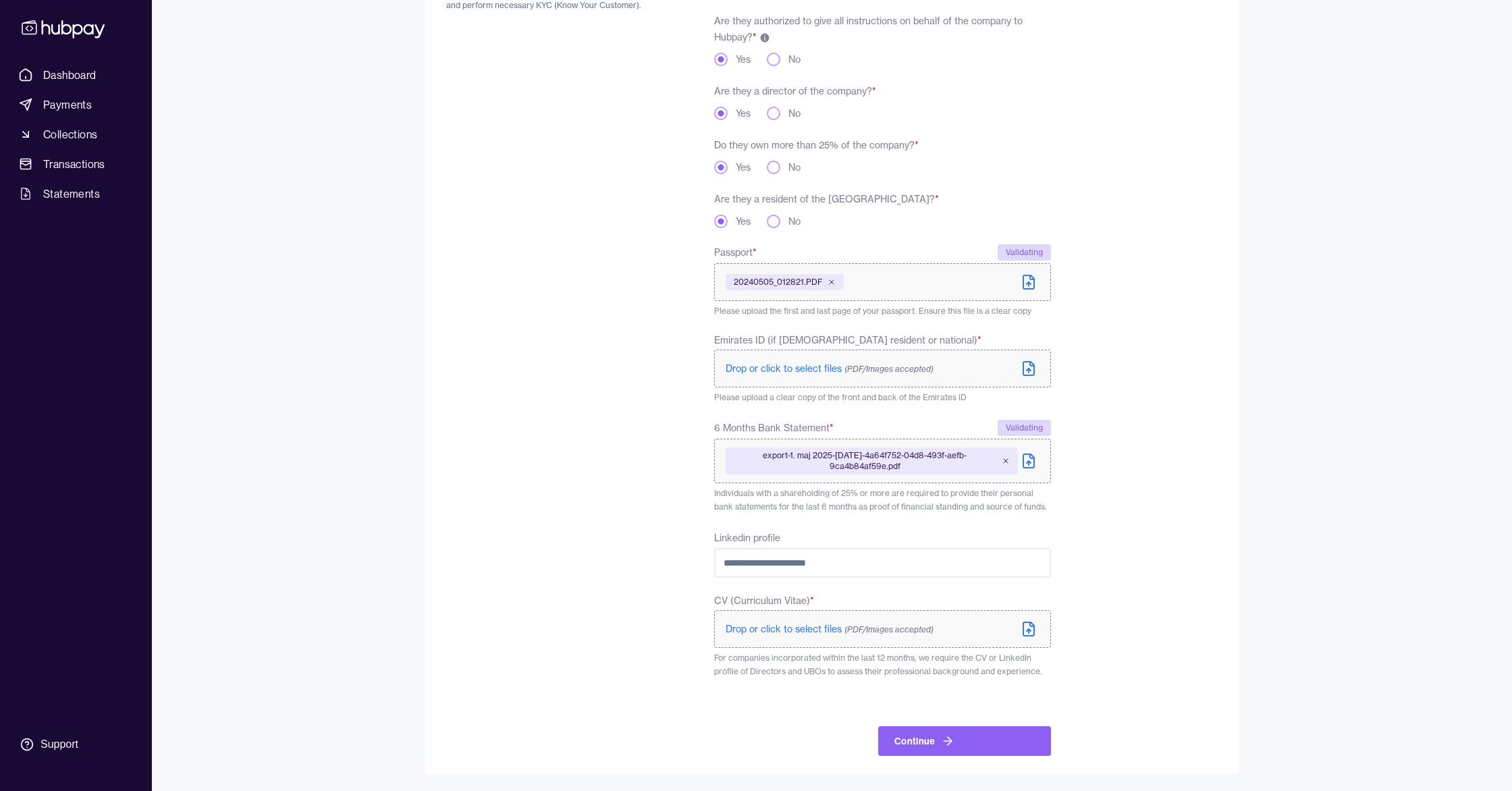
click at [773, 223] on button "No" at bounding box center [774, 221] width 14 height 14
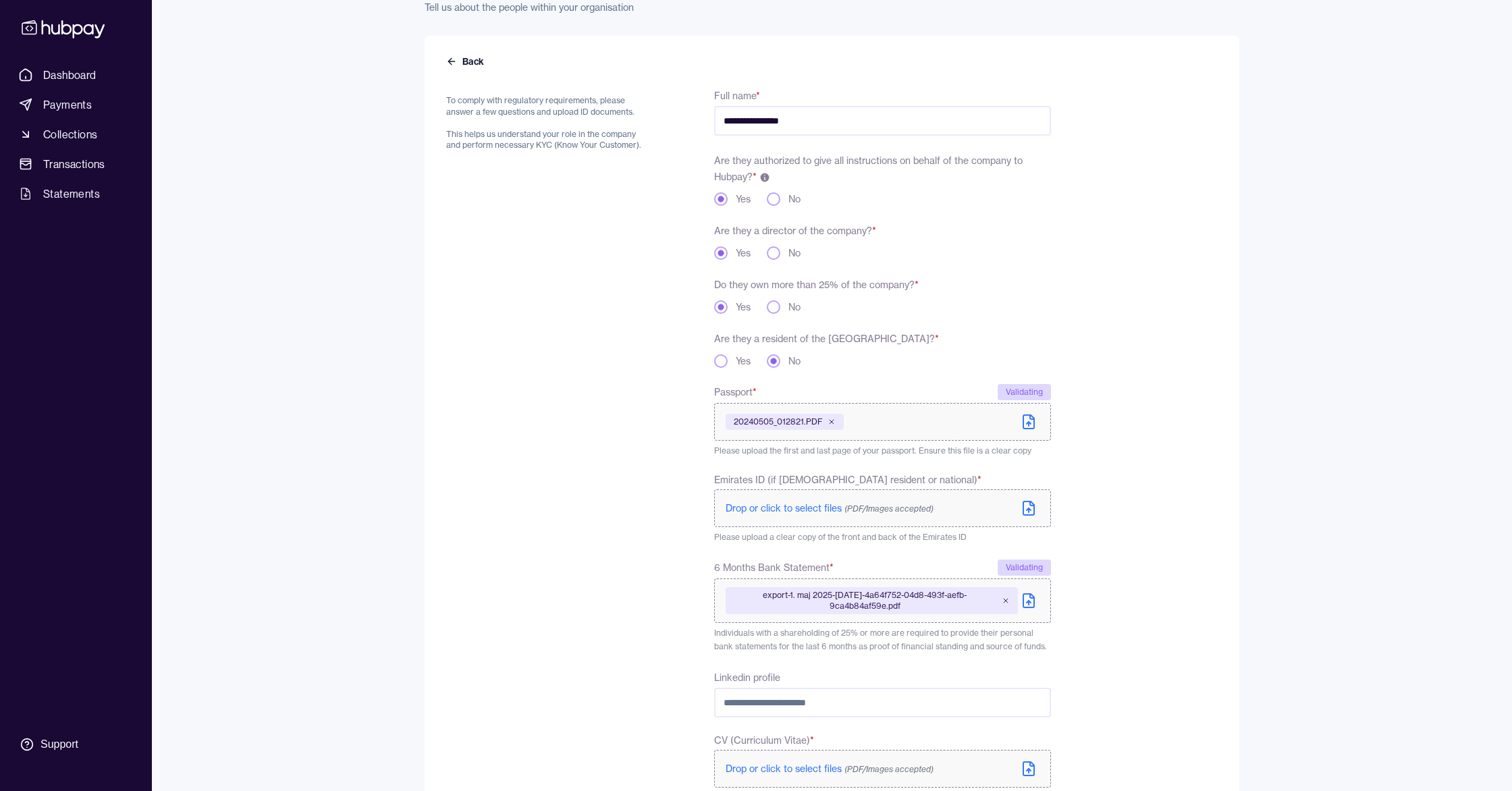
scroll to position [87, 0]
click at [720, 362] on button "Yes" at bounding box center [721, 362] width 14 height 14
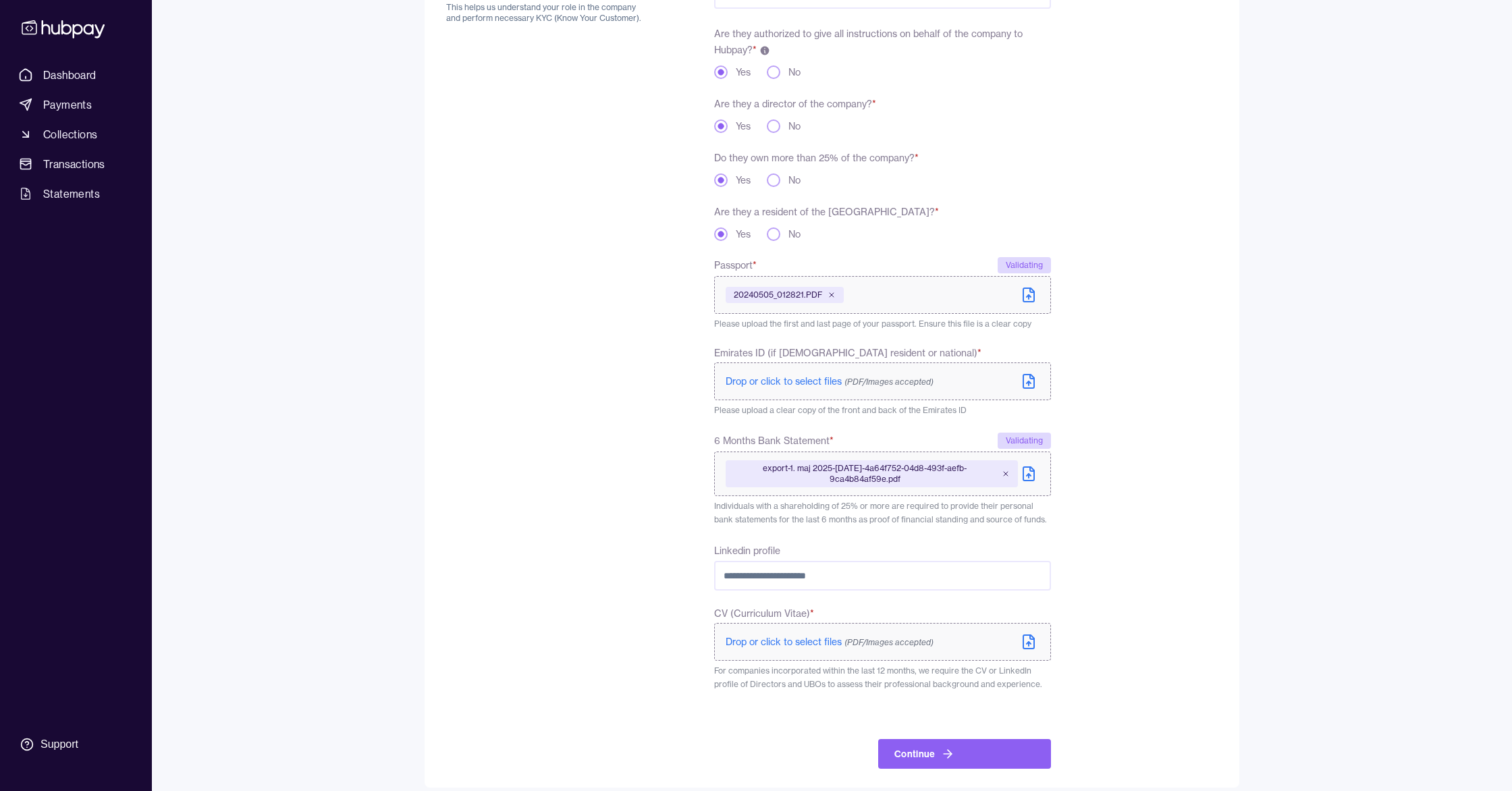
scroll to position [228, 0]
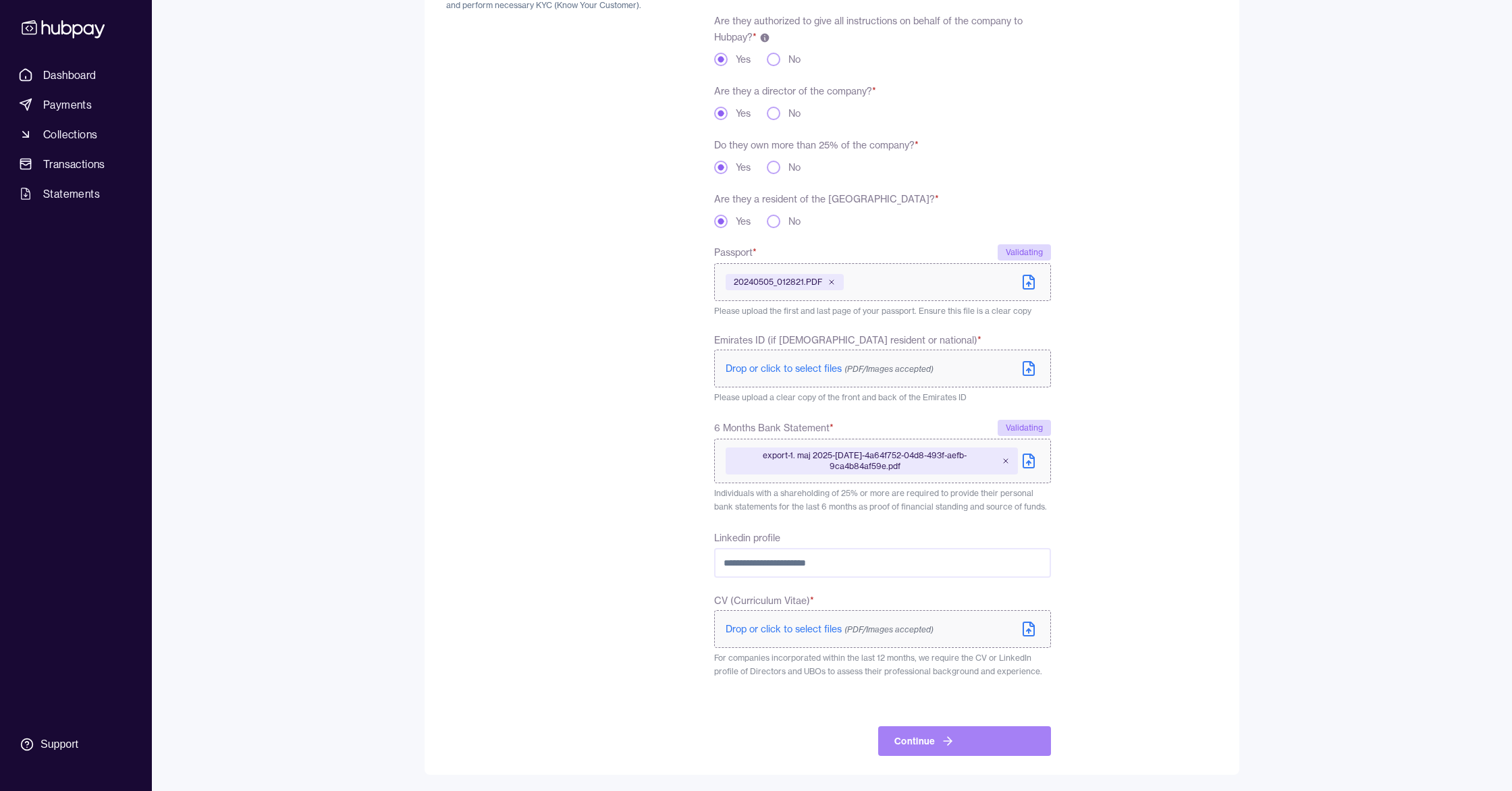
click at [1000, 733] on button "Continue" at bounding box center [964, 741] width 173 height 29
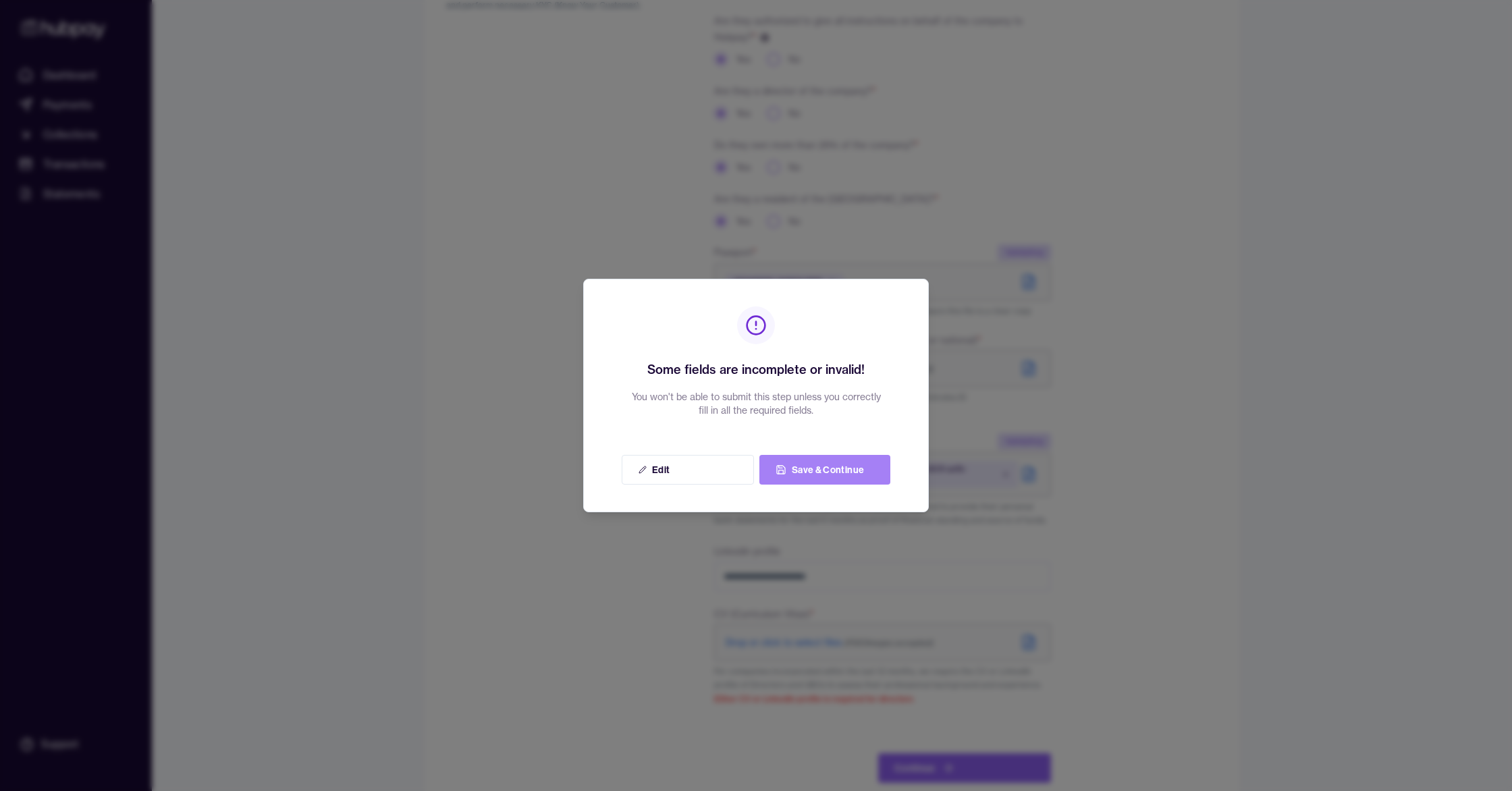
click at [825, 478] on button "Save & Continue" at bounding box center [824, 469] width 131 height 29
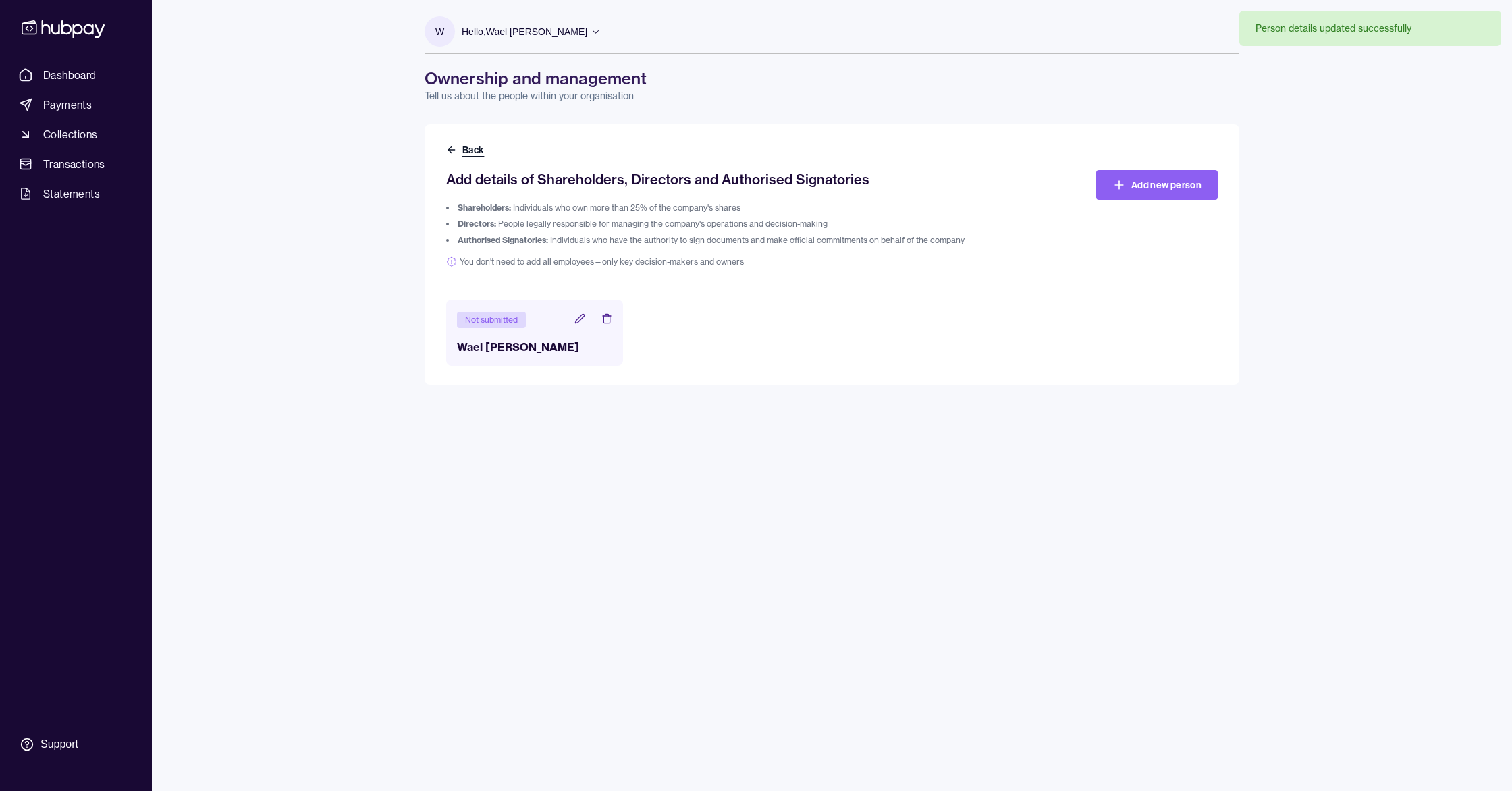
click at [475, 152] on button "Back" at bounding box center [466, 150] width 41 height 14
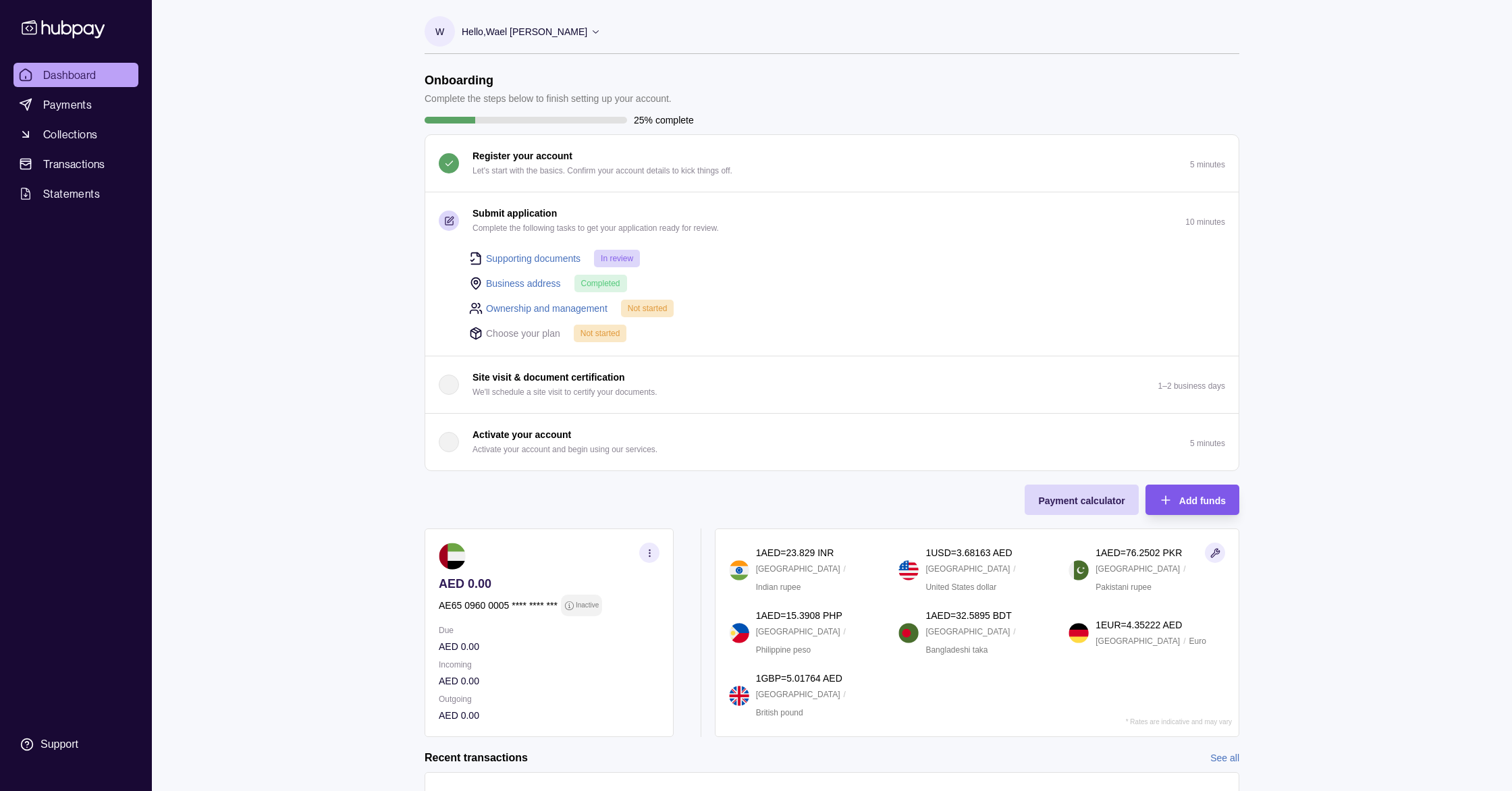
click at [1189, 511] on div "Add funds" at bounding box center [1182, 499] width 87 height 30
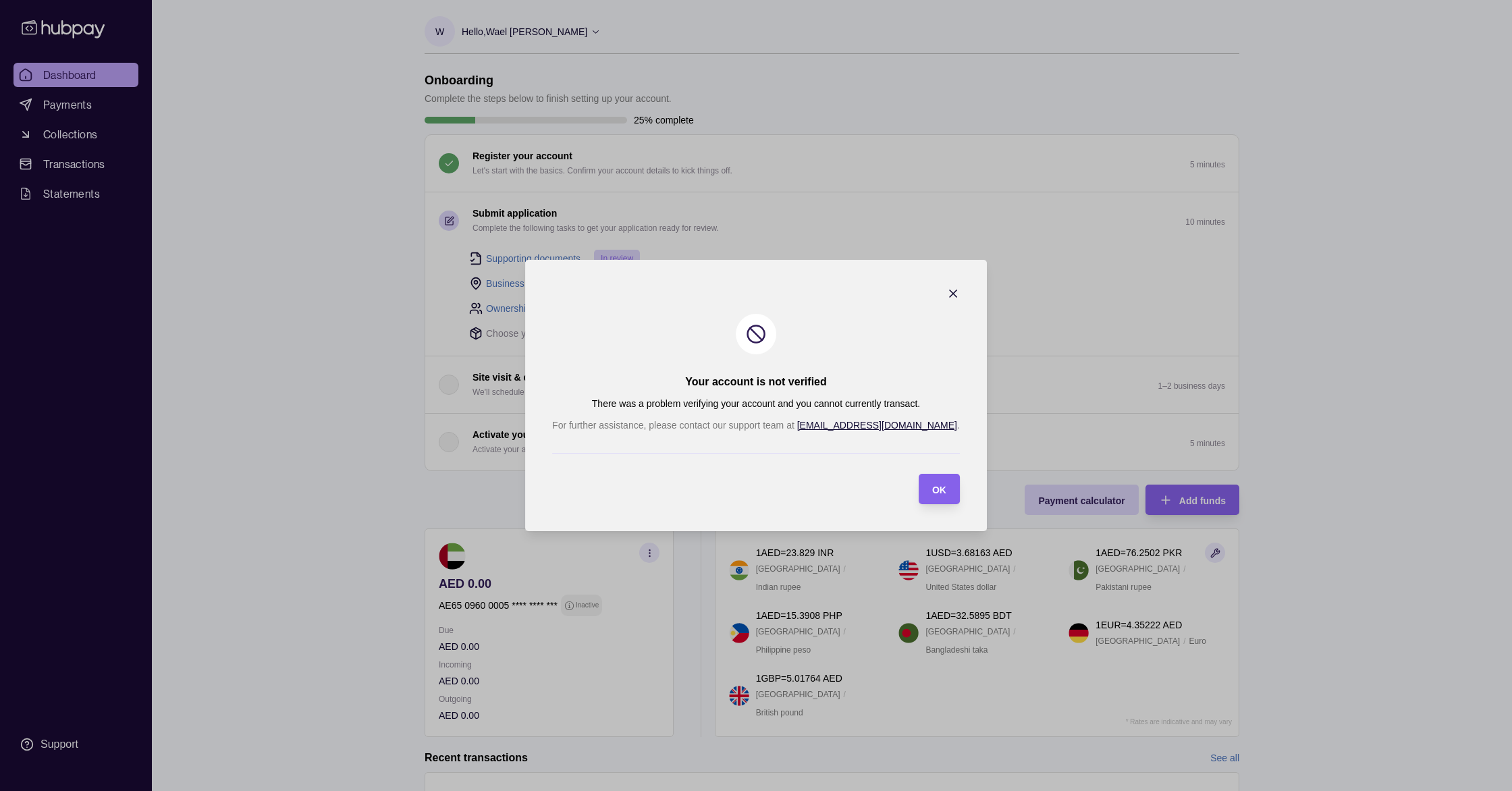
click at [946, 294] on icon "button" at bounding box center [953, 294] width 14 height 14
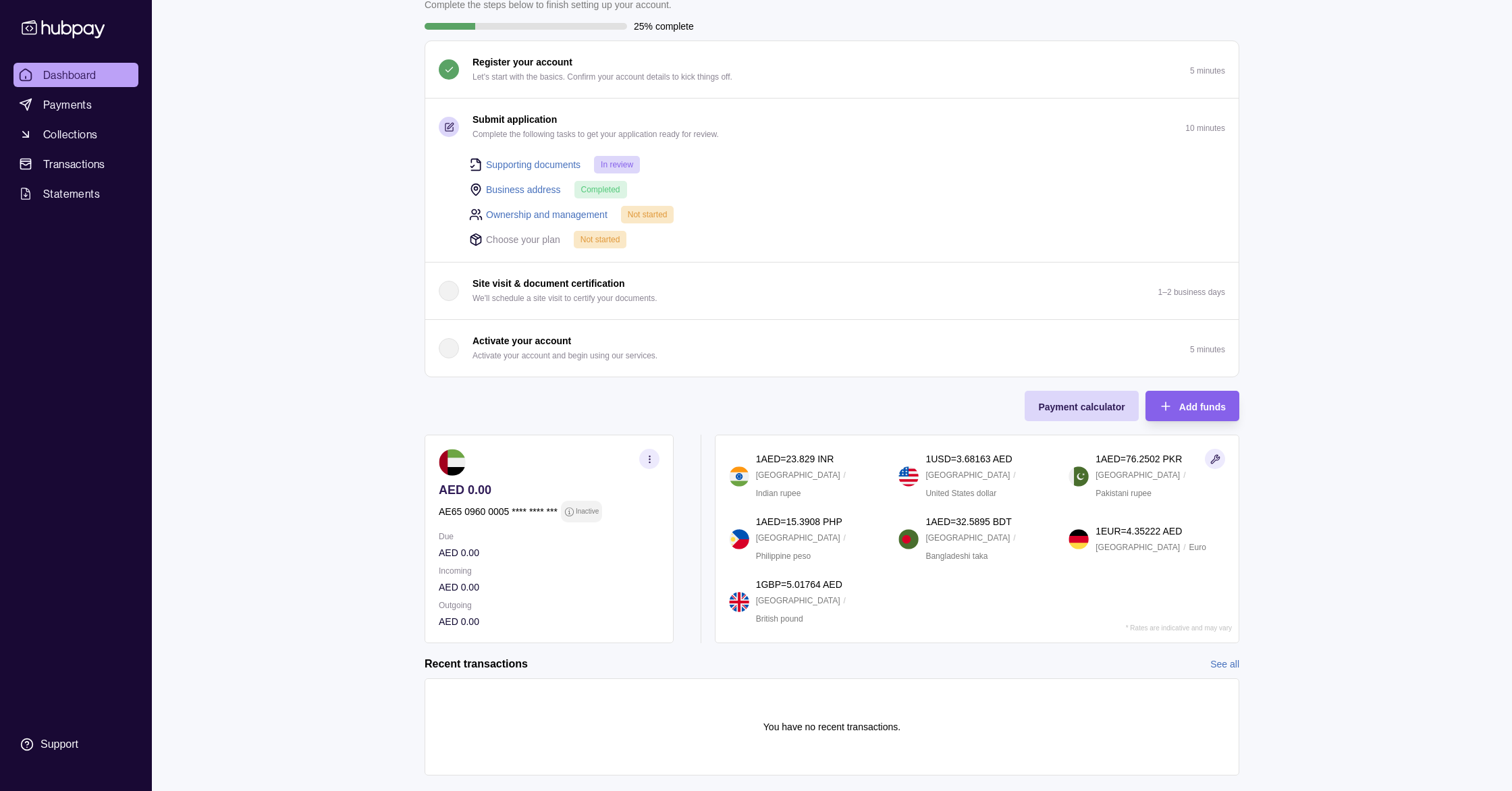
scroll to position [120, 0]
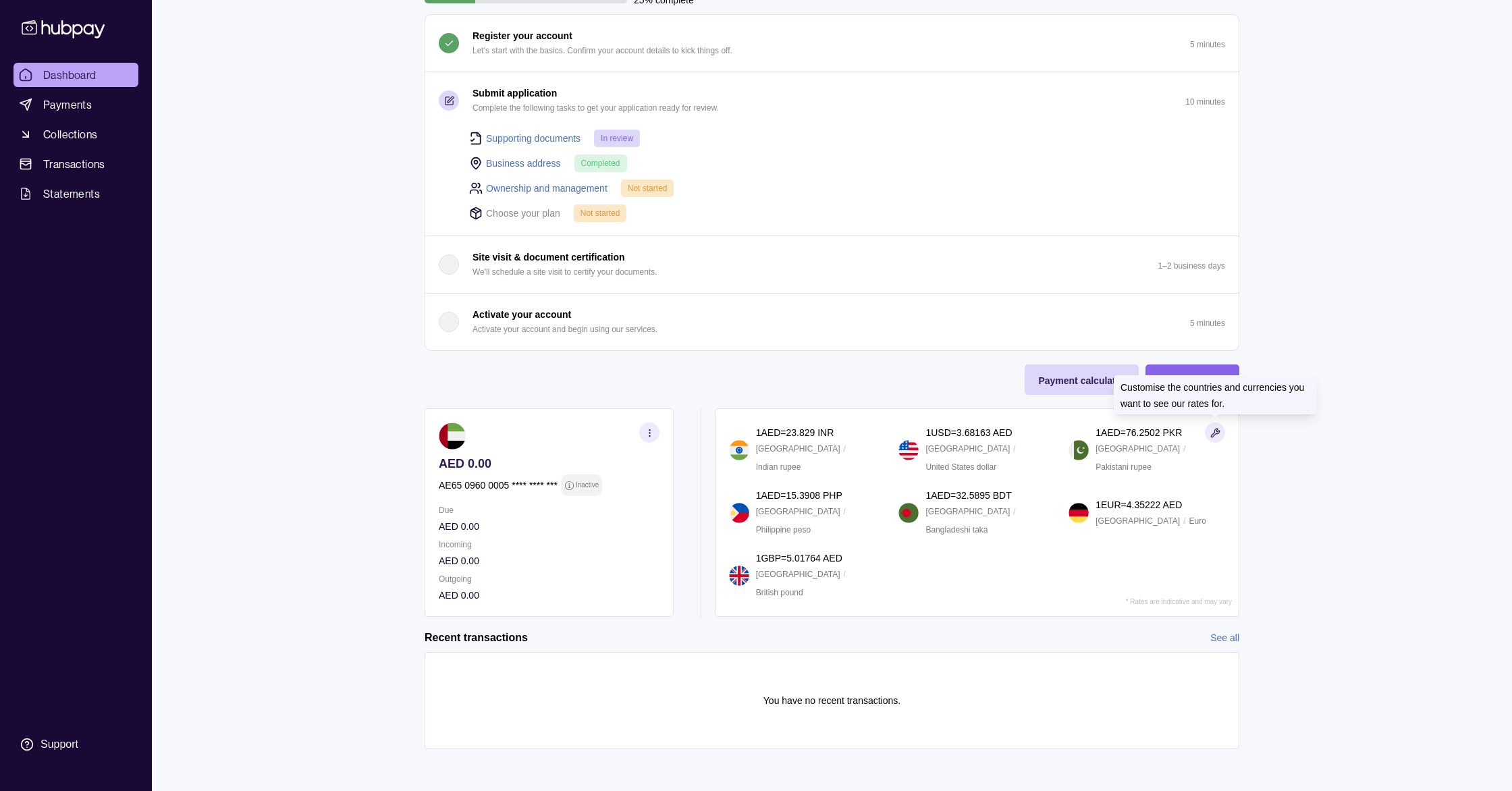
click at [1214, 432] on icon "button" at bounding box center [1216, 433] width 10 height 10
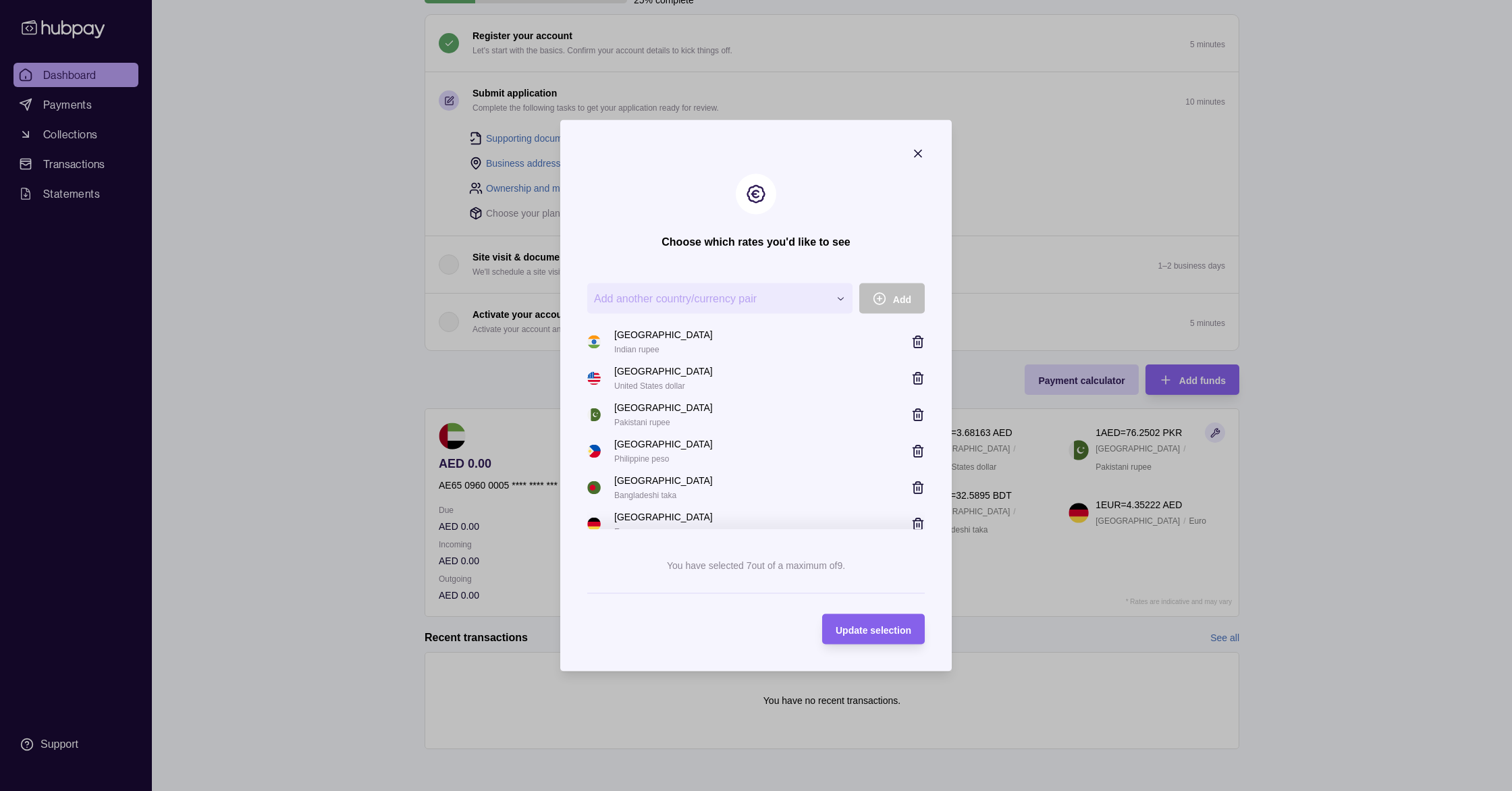
click at [925, 154] on icon "button" at bounding box center [919, 154] width 14 height 14
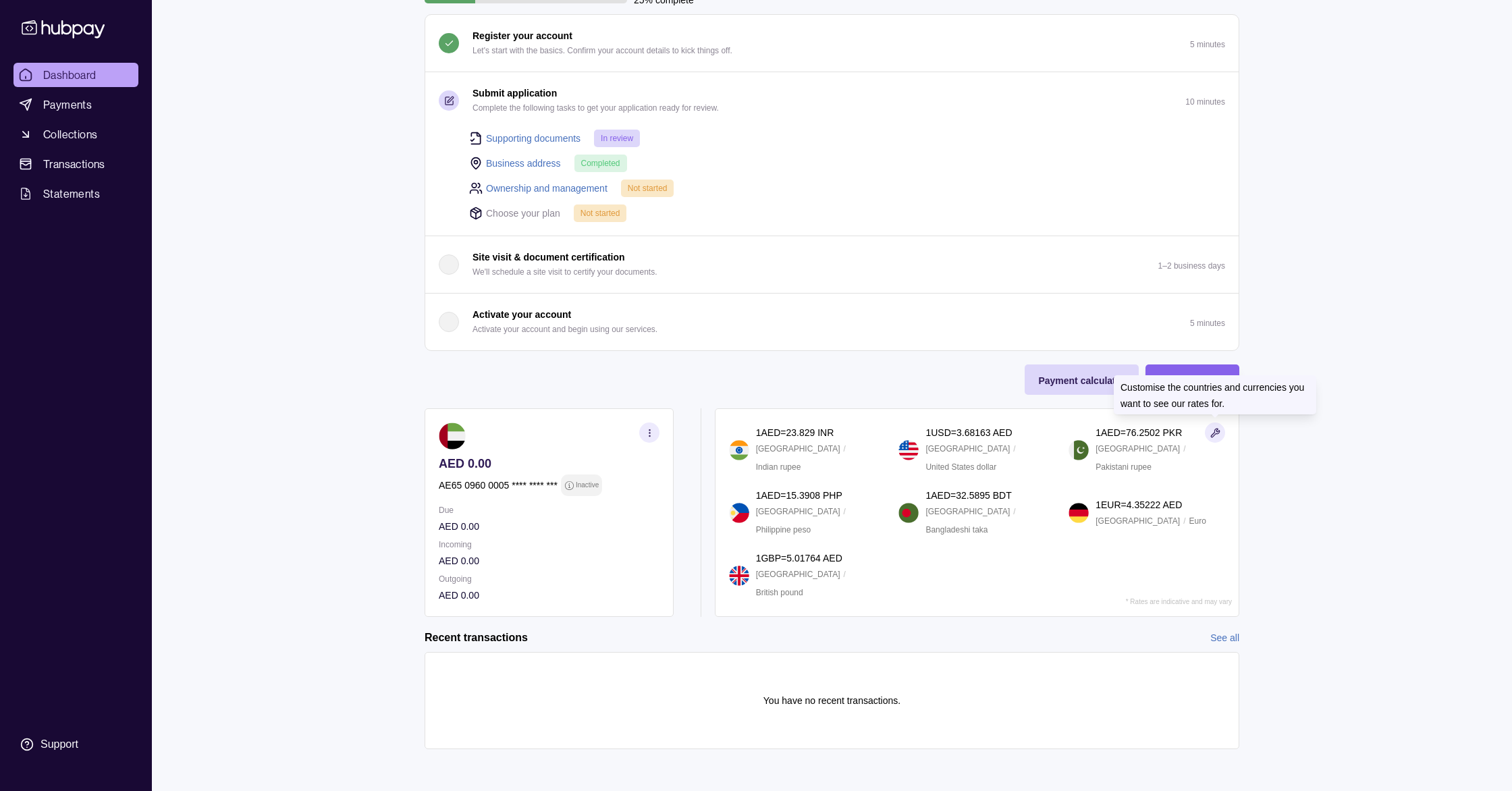
click at [1213, 431] on icon "button" at bounding box center [1215, 433] width 9 height 9
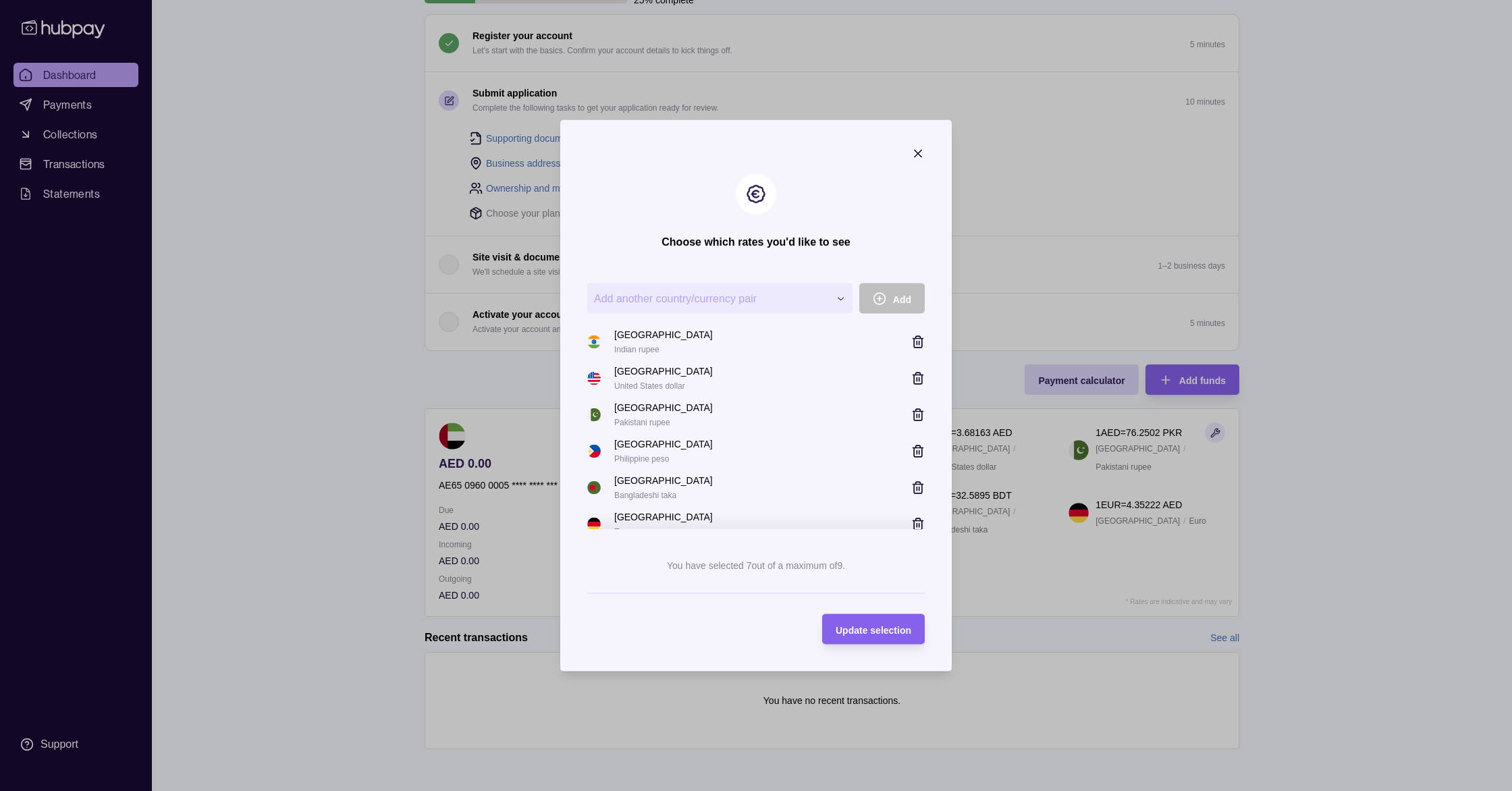
click at [918, 341] on icon "button" at bounding box center [919, 342] width 14 height 14
click at [919, 380] on icon "button" at bounding box center [919, 379] width 14 height 14
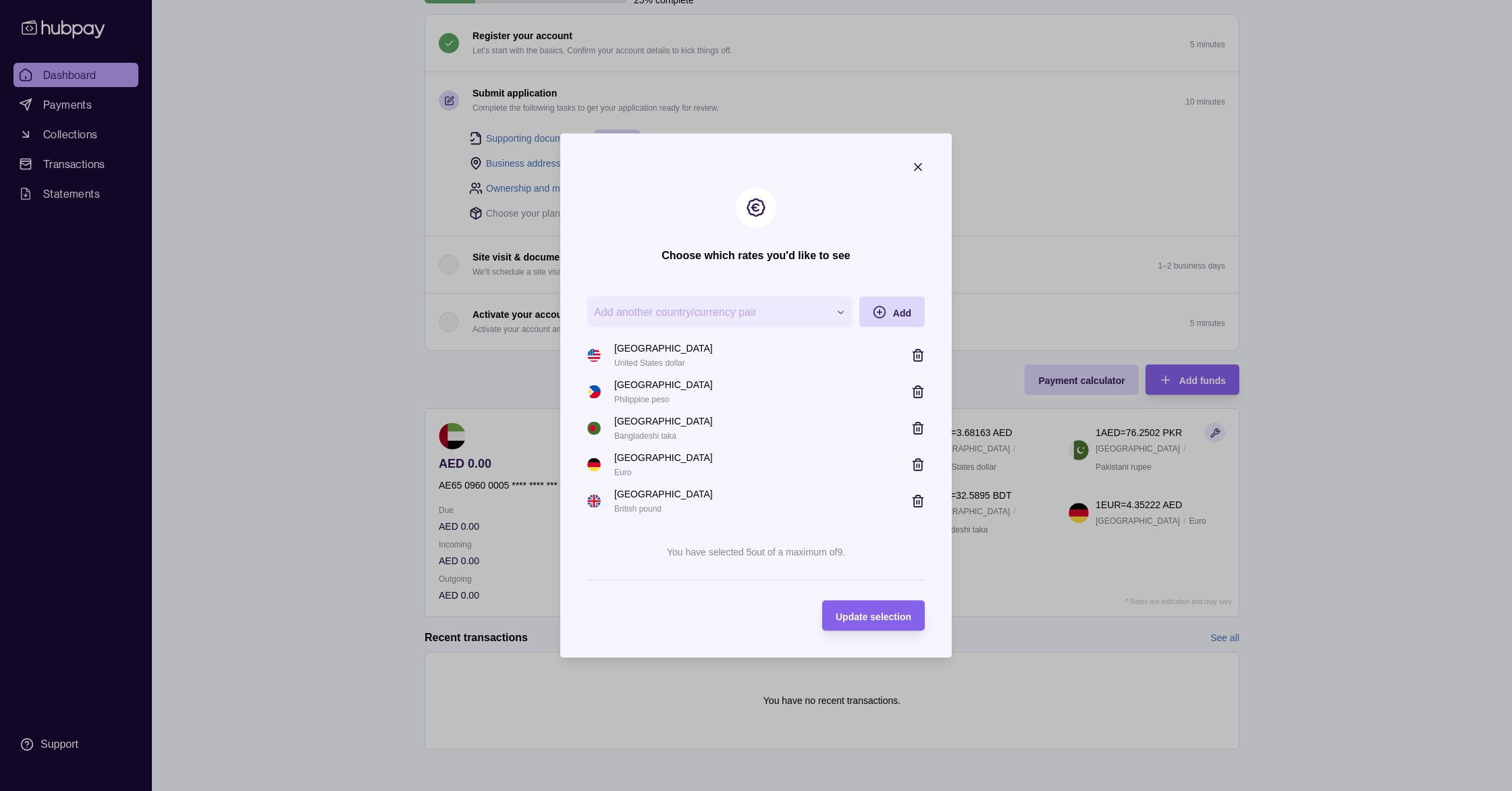
click at [919, 395] on icon "button" at bounding box center [919, 392] width 14 height 14
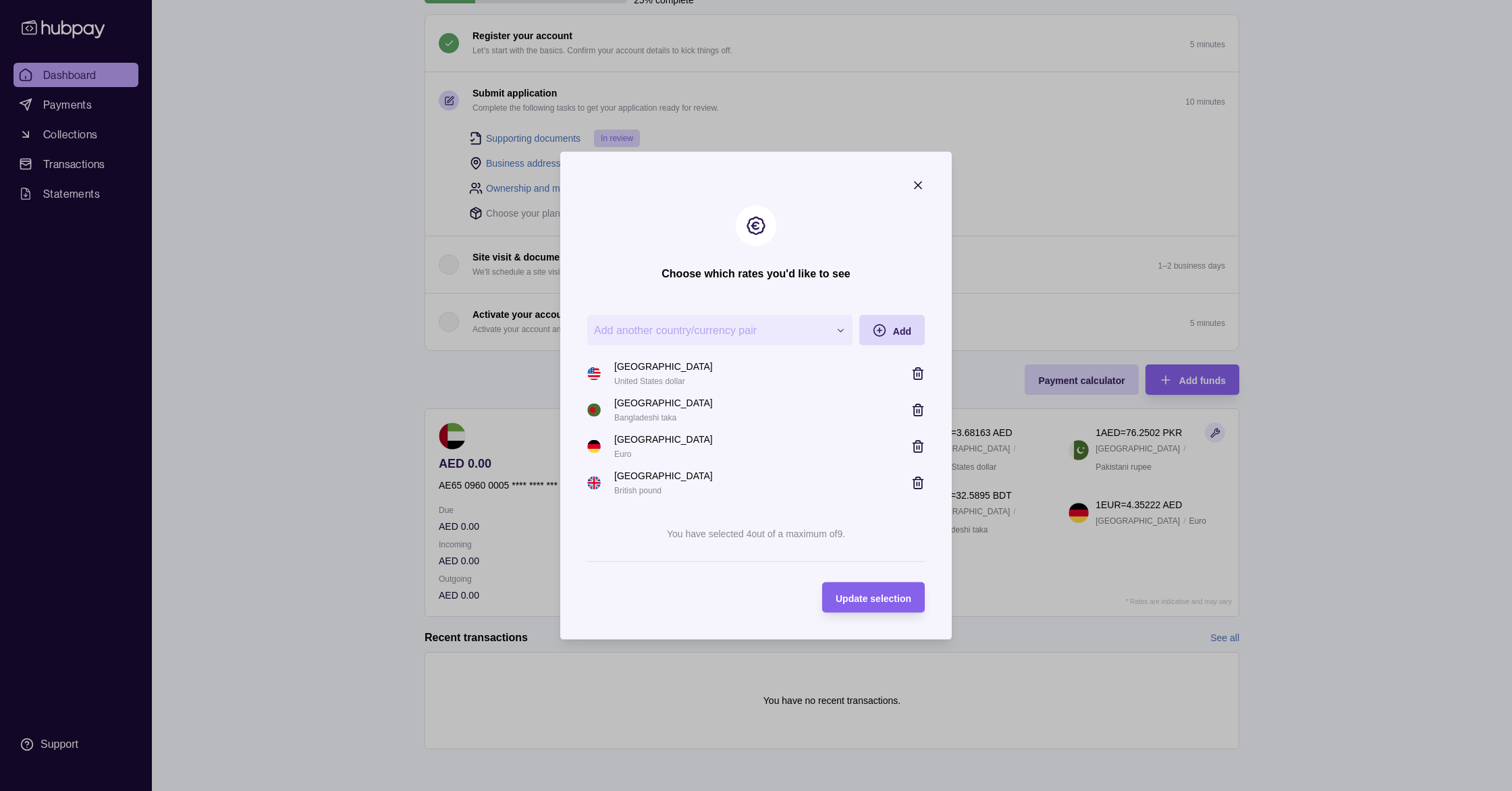
click at [919, 412] on icon "button" at bounding box center [919, 411] width 14 height 14
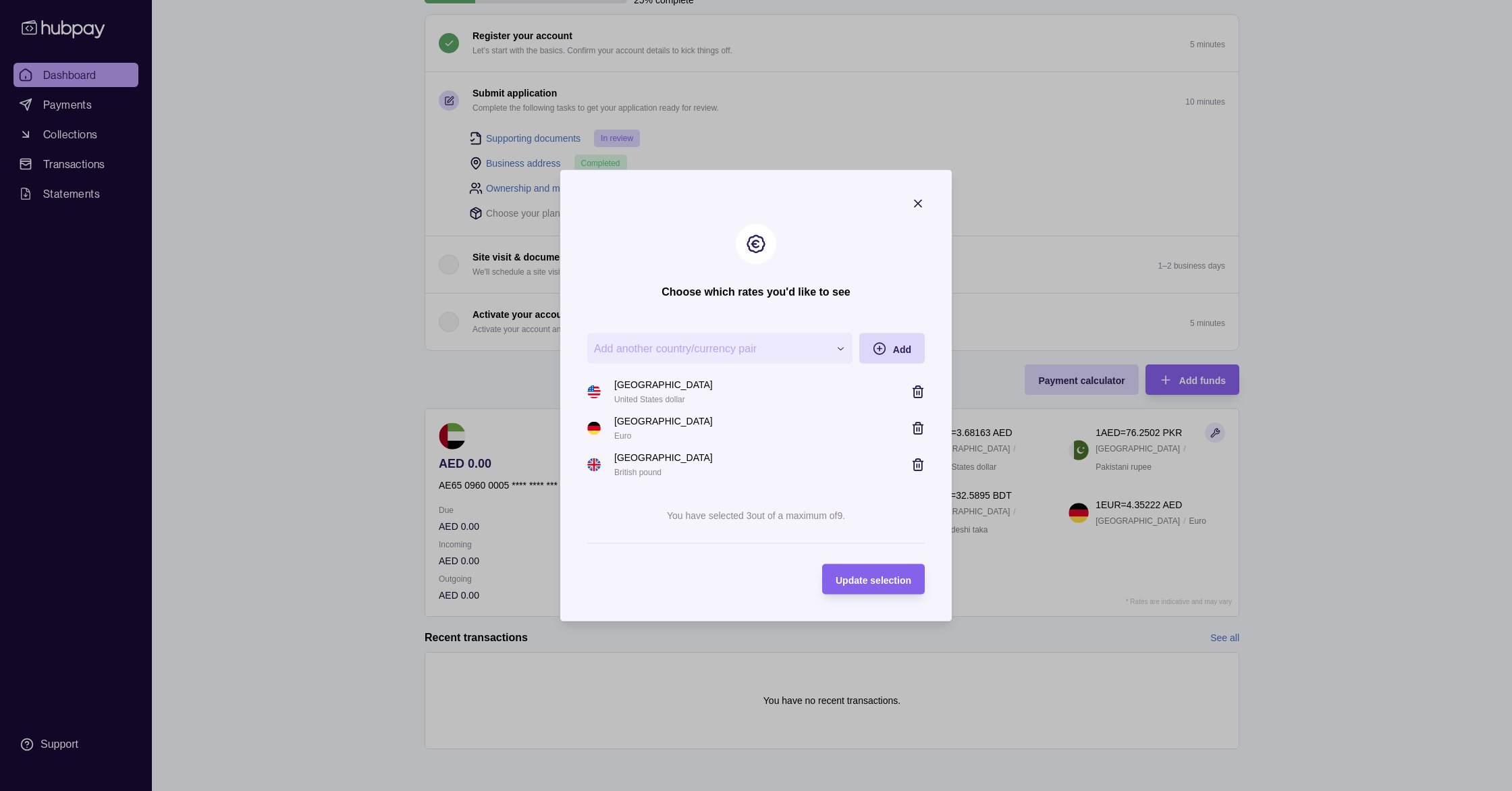
click at [786, 790] on div "**********" at bounding box center [756, 792] width 1512 height 0
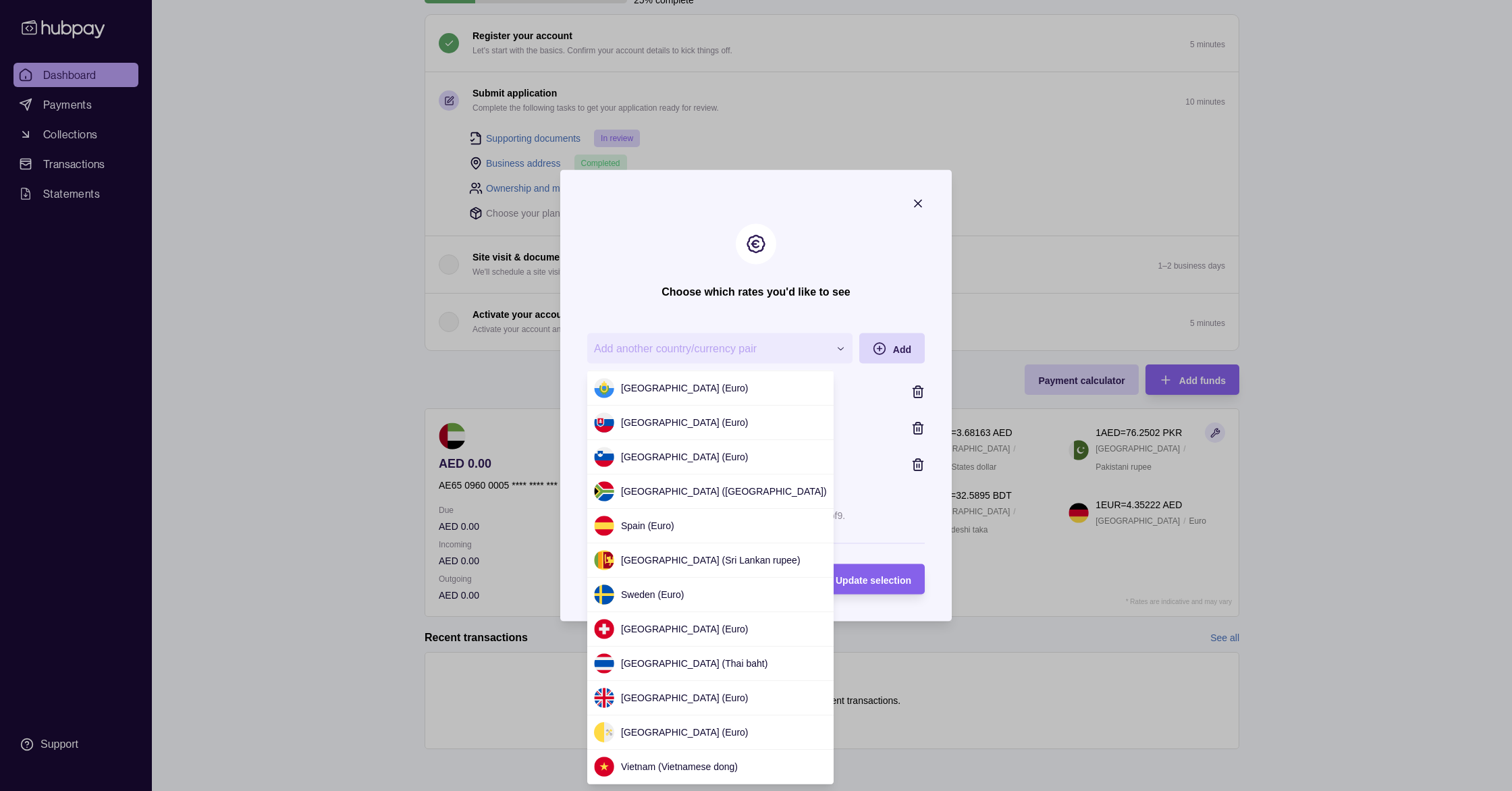
scroll to position [0, 0]
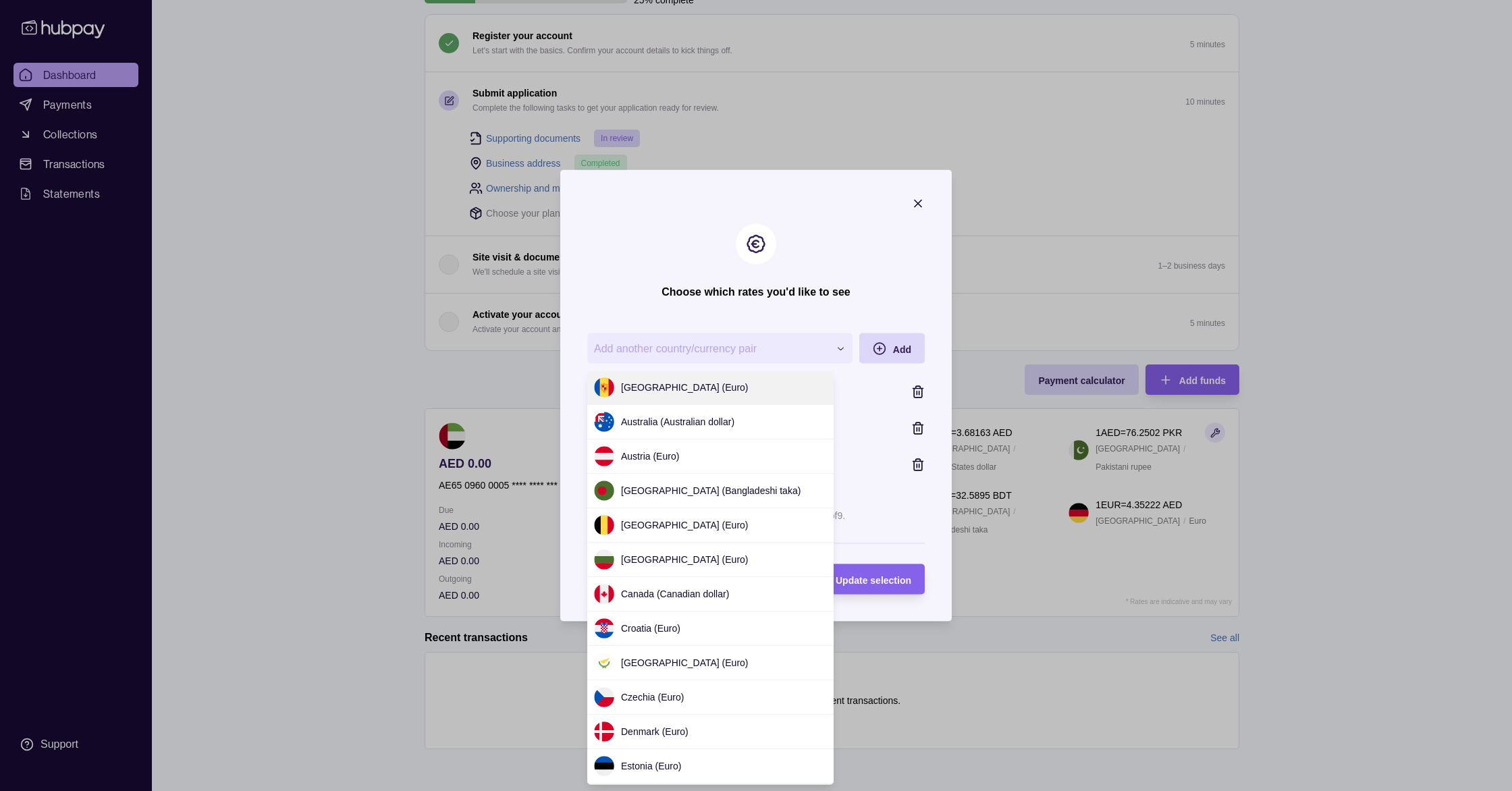
click at [783, 790] on div "**********" at bounding box center [756, 792] width 1512 height 0
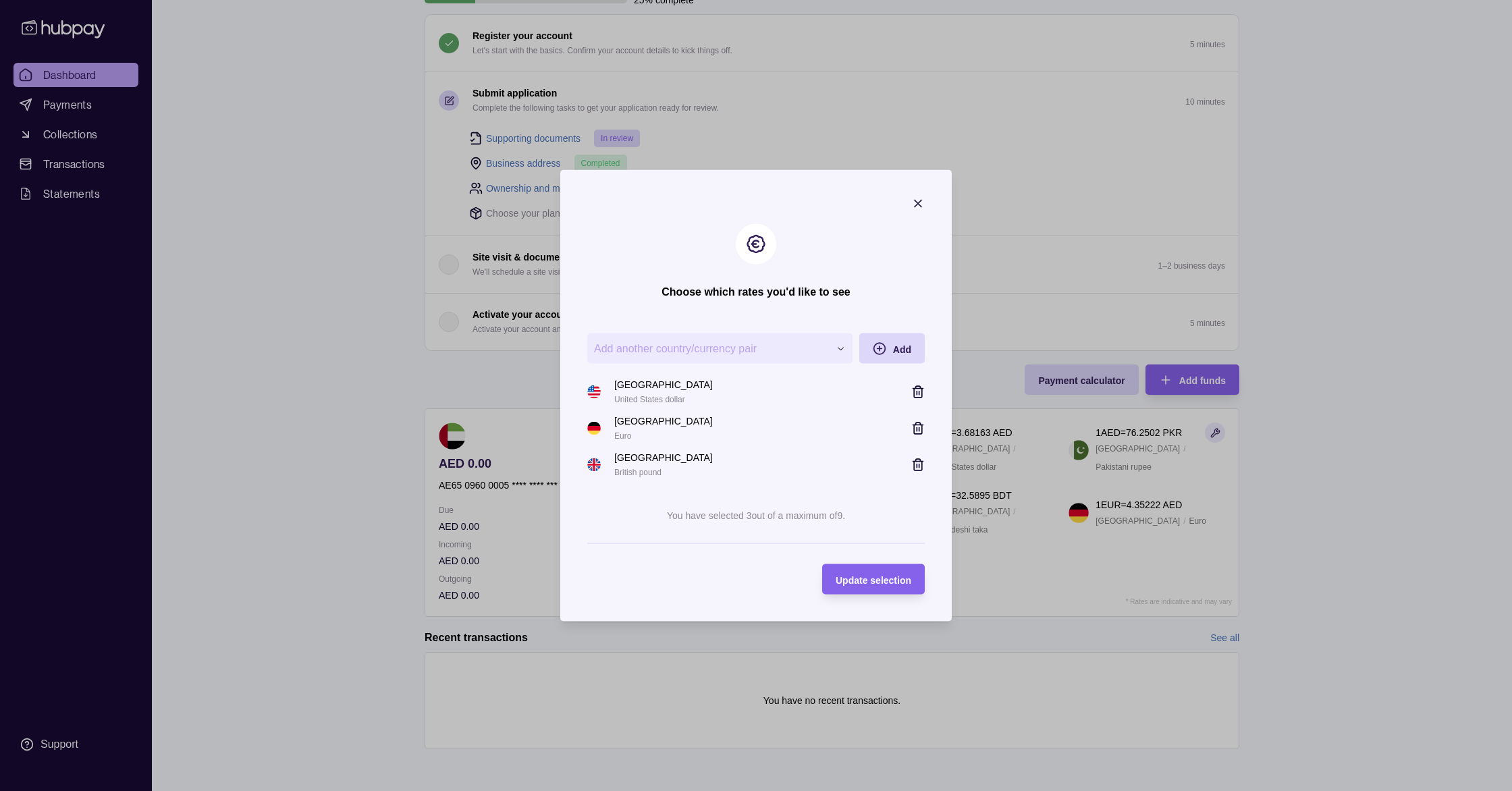
click at [783, 790] on div "**********" at bounding box center [756, 792] width 1512 height 0
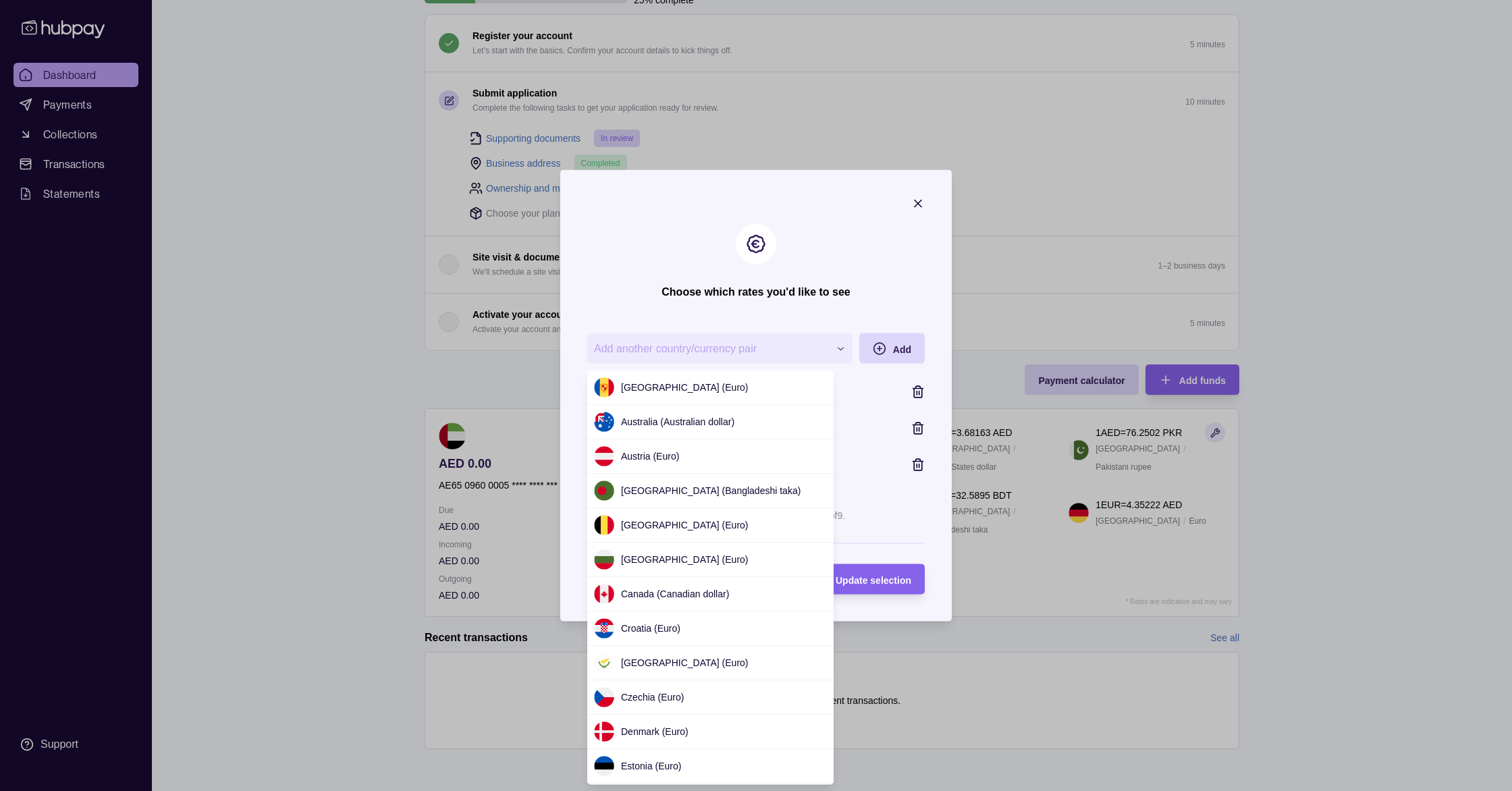
scroll to position [1272, 0]
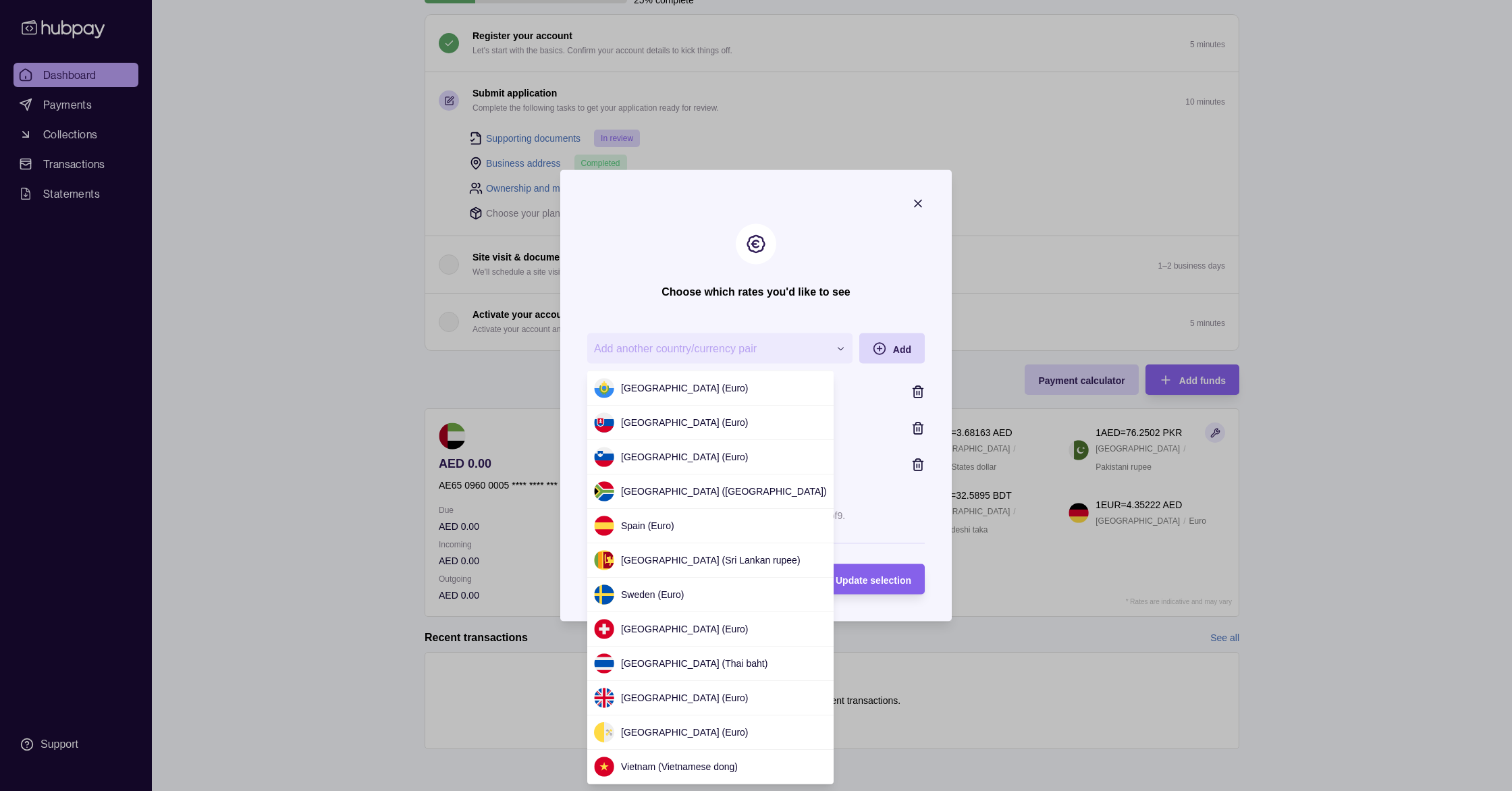
click at [684, 790] on div "**********" at bounding box center [756, 792] width 1512 height 0
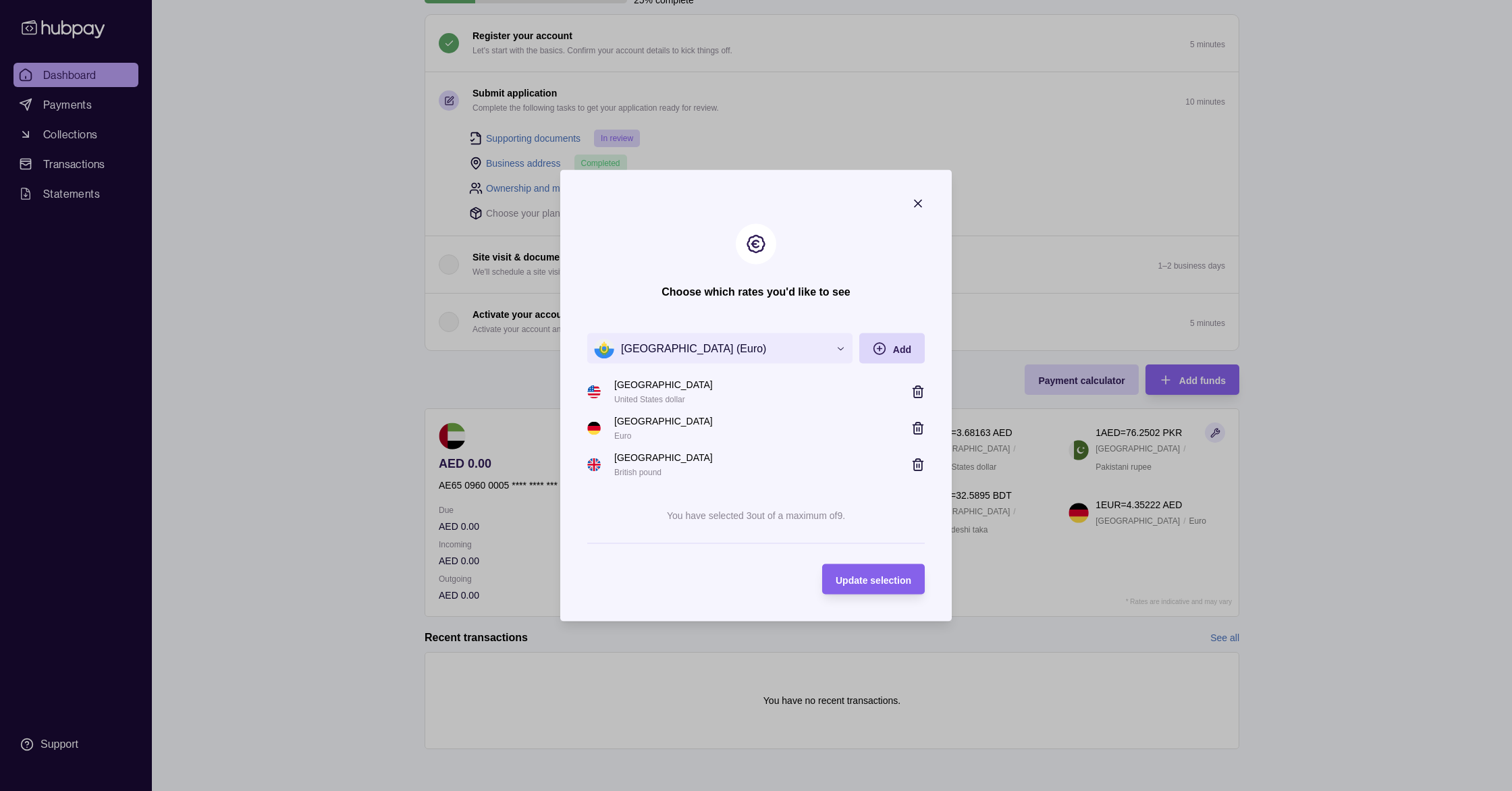
drag, startPoint x: 871, startPoint y: 577, endPoint x: 885, endPoint y: 541, distance: 38.6
click at [871, 577] on span "Update selection" at bounding box center [873, 579] width 75 height 10
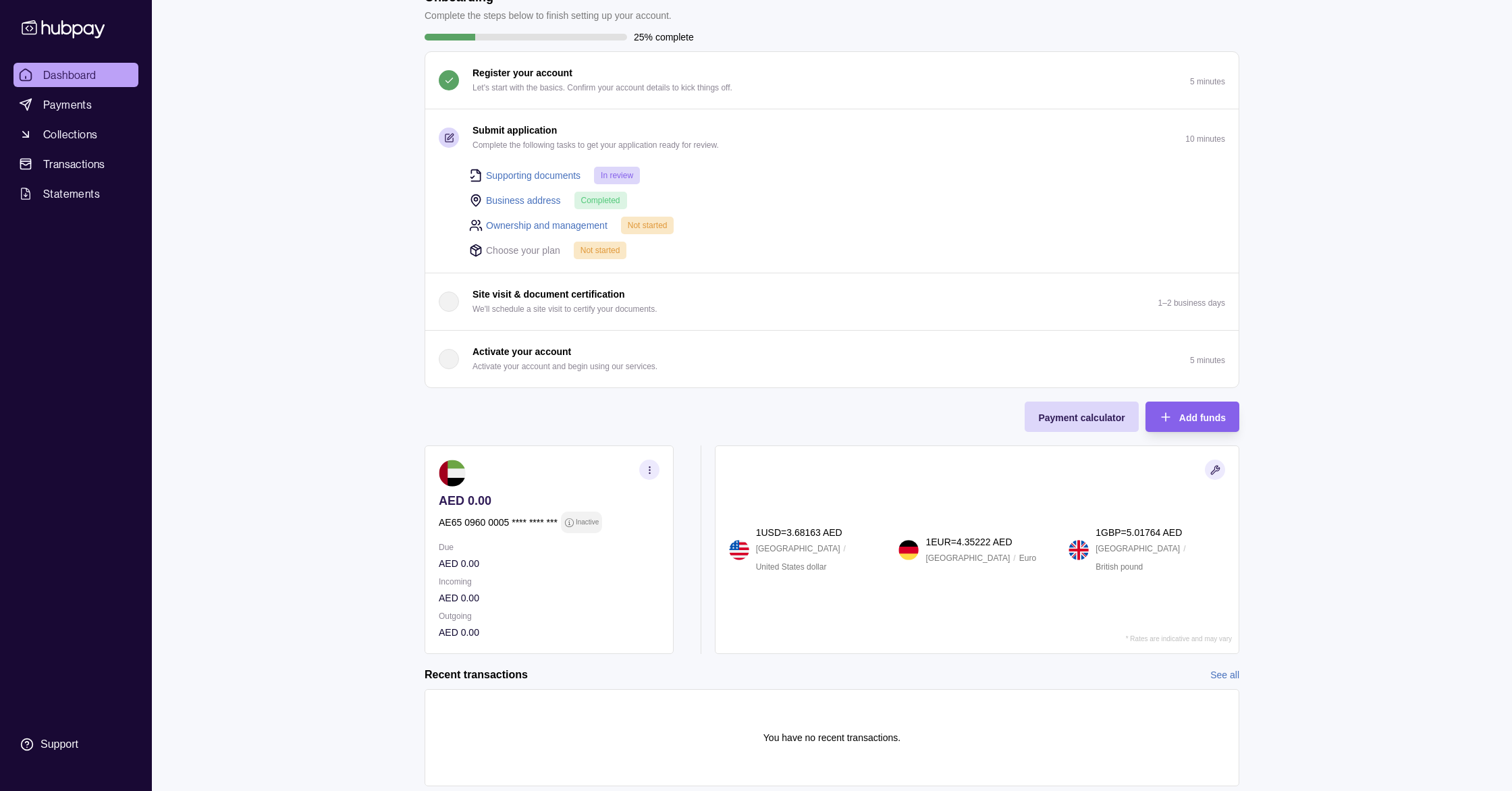
scroll to position [0, 0]
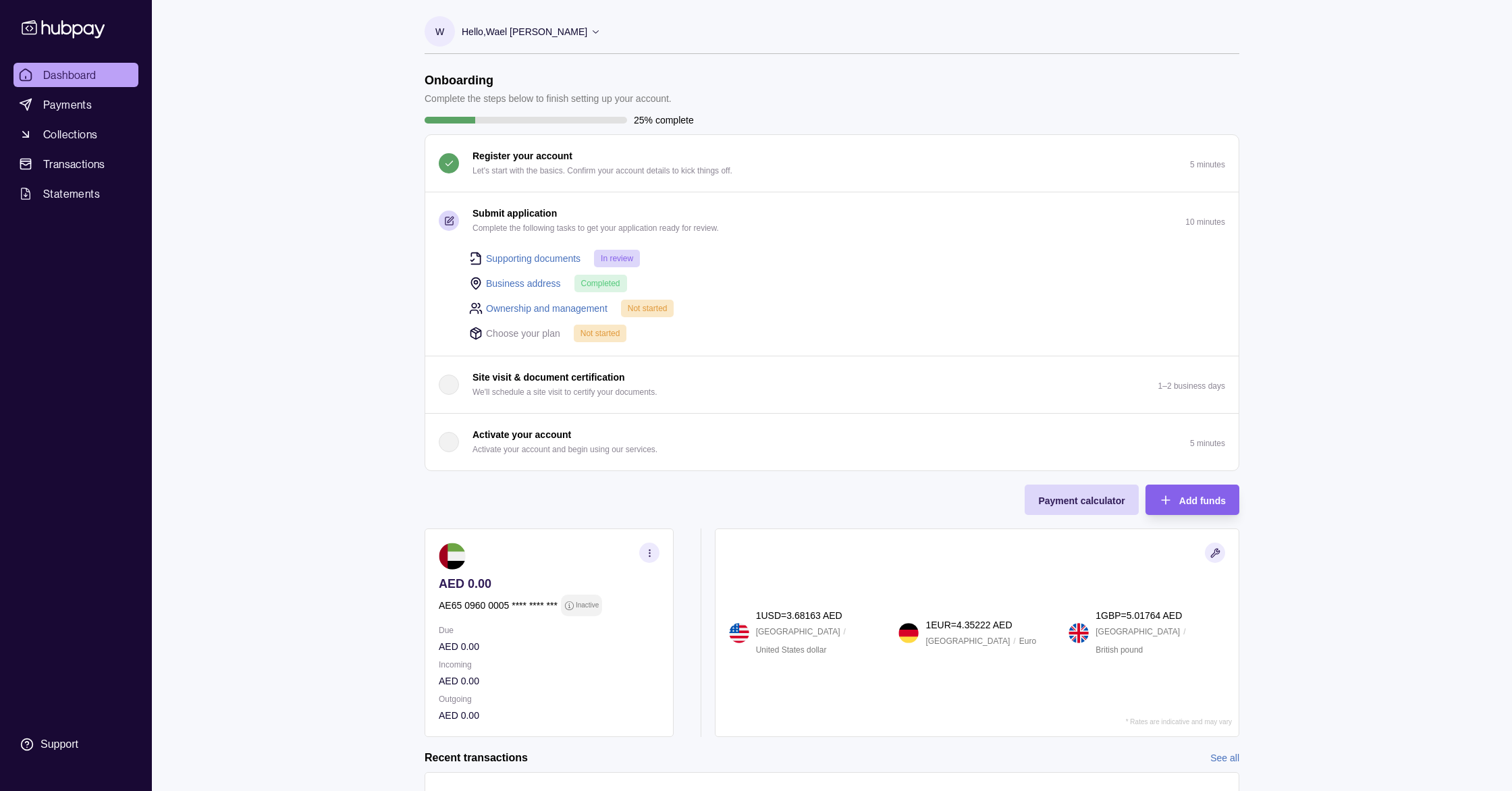
click at [591, 33] on icon at bounding box center [596, 31] width 10 height 10
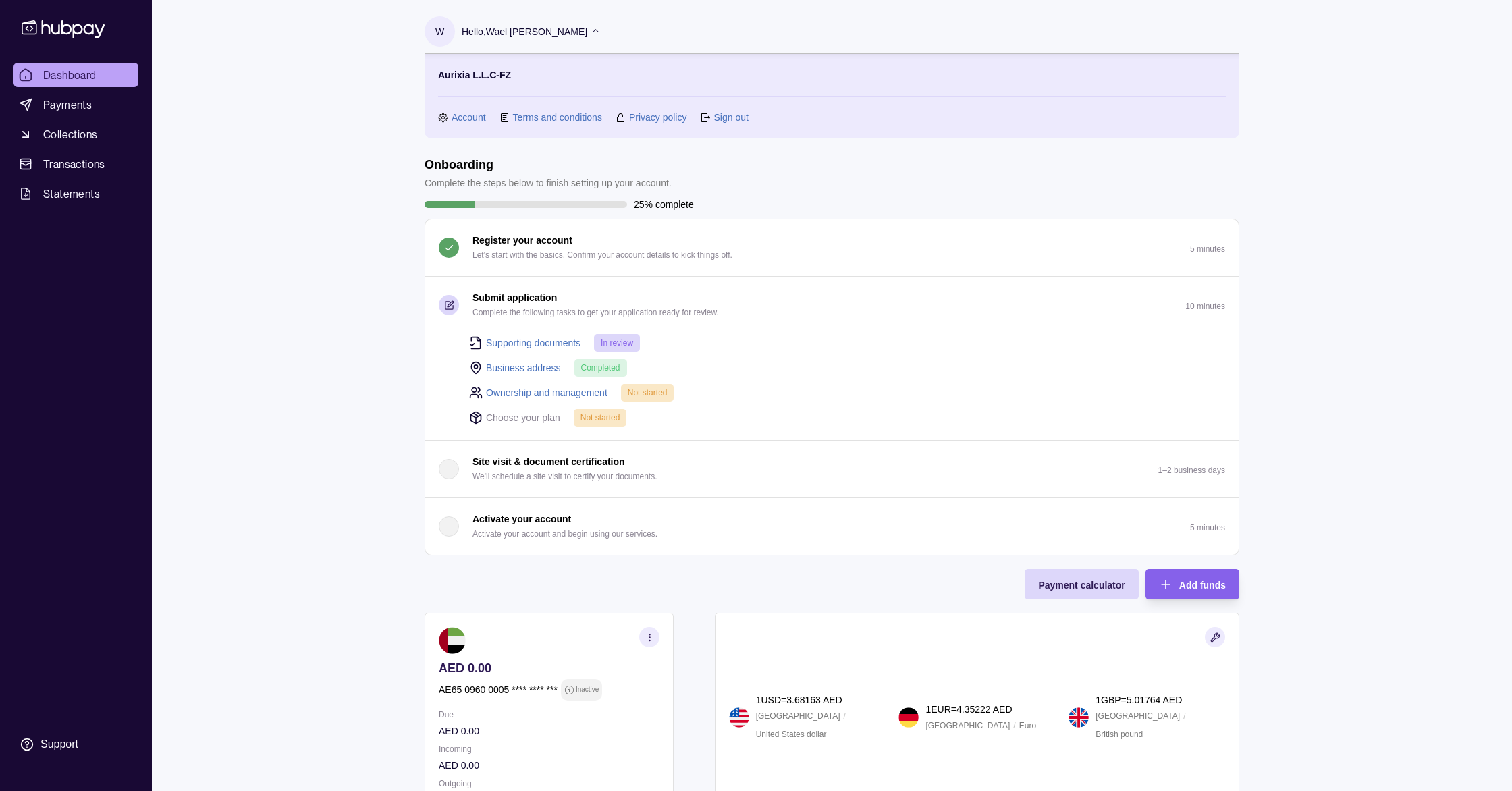
click at [591, 33] on icon at bounding box center [596, 31] width 10 height 10
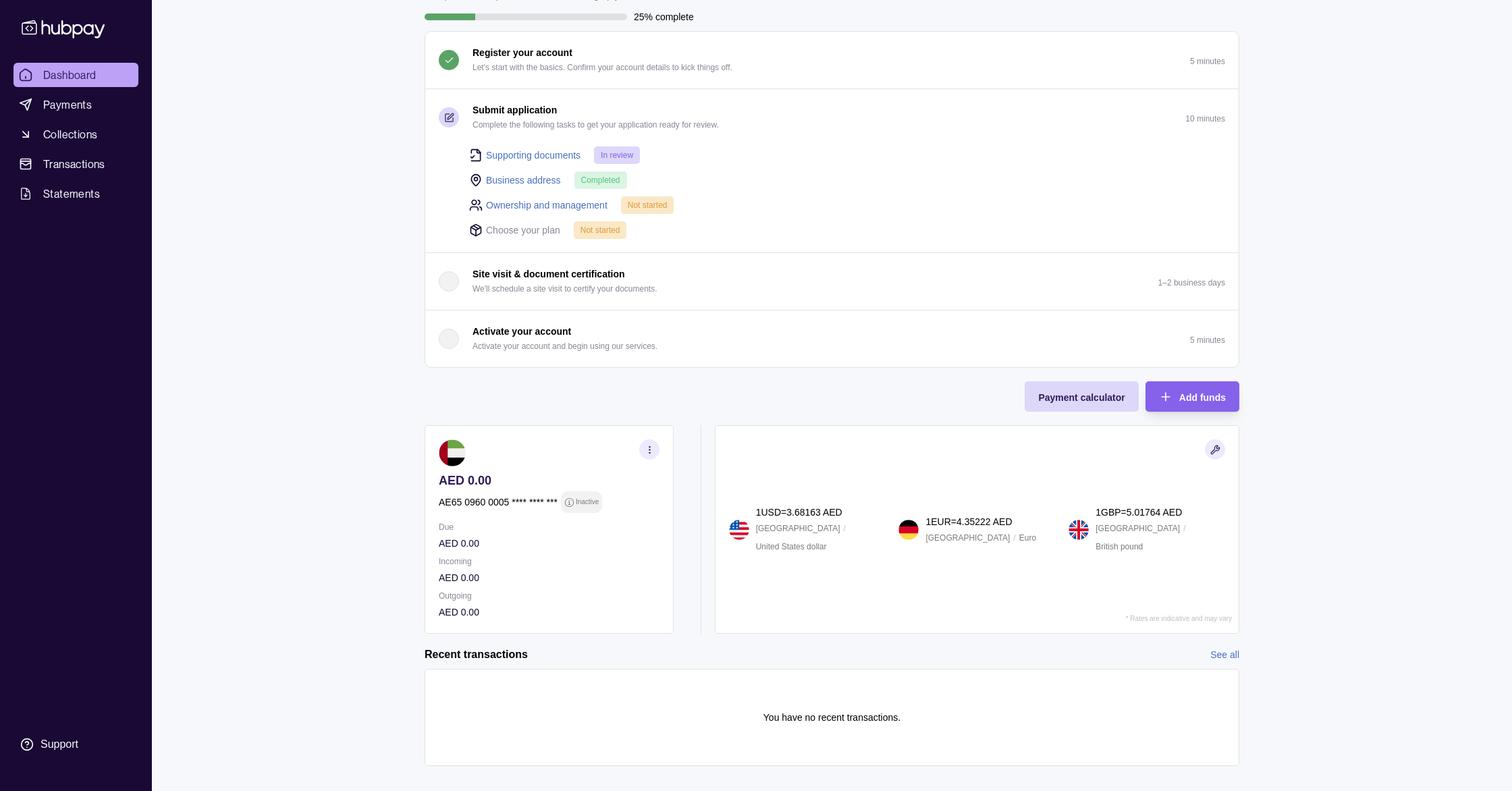
scroll to position [120, 0]
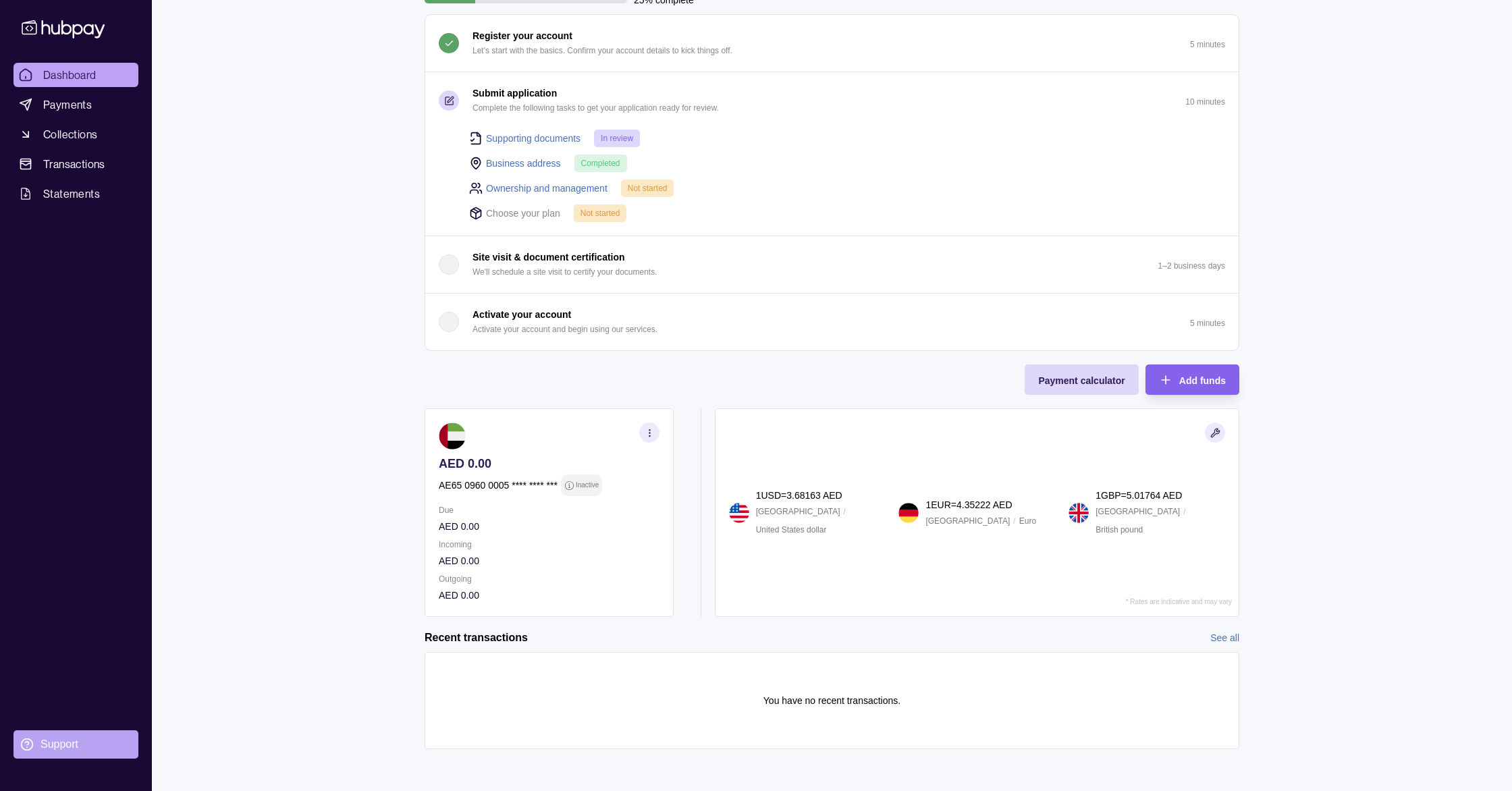
click at [53, 744] on div "Support" at bounding box center [60, 743] width 38 height 15
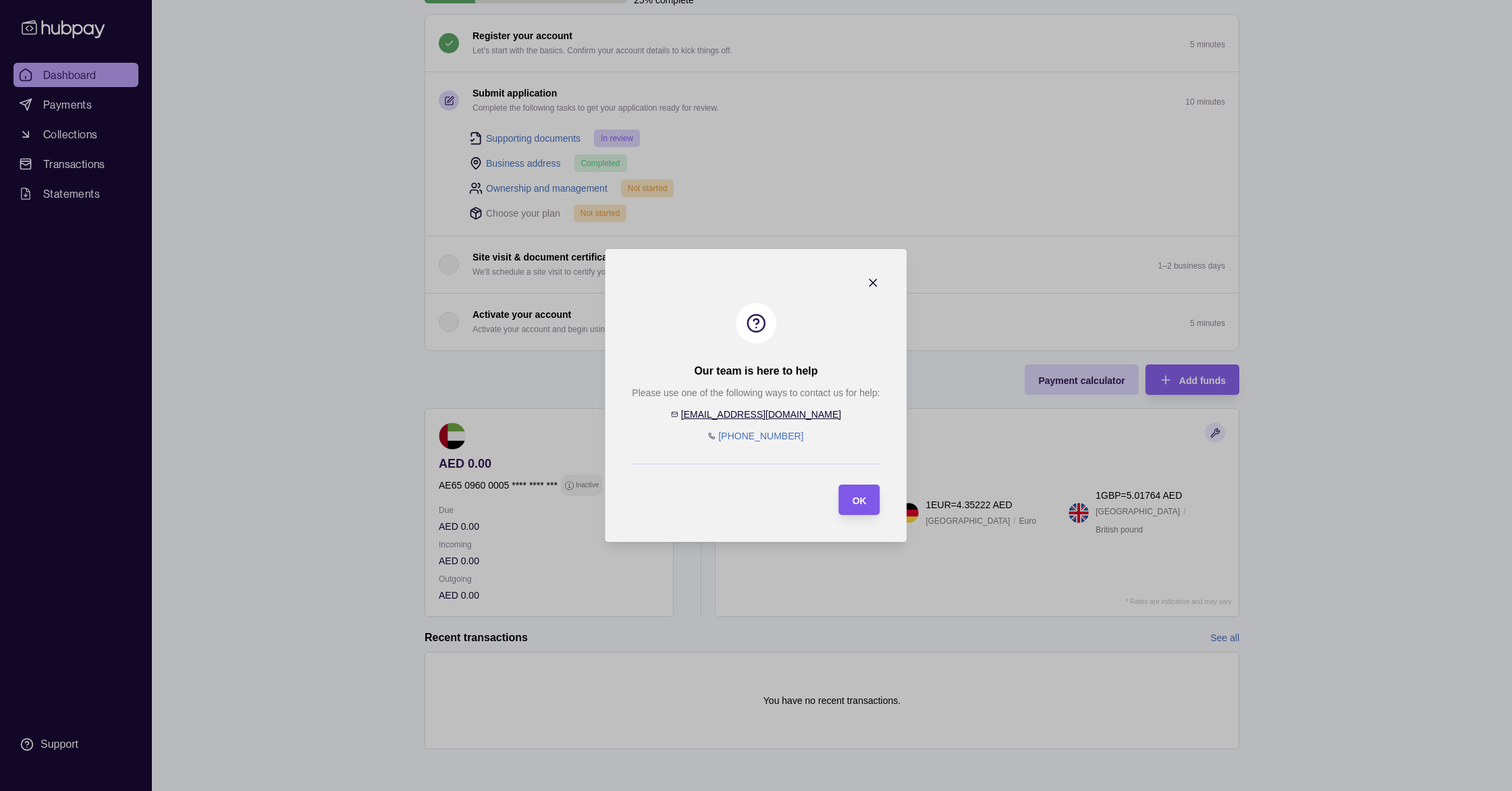
click at [862, 501] on span "OK" at bounding box center [860, 501] width 14 height 10
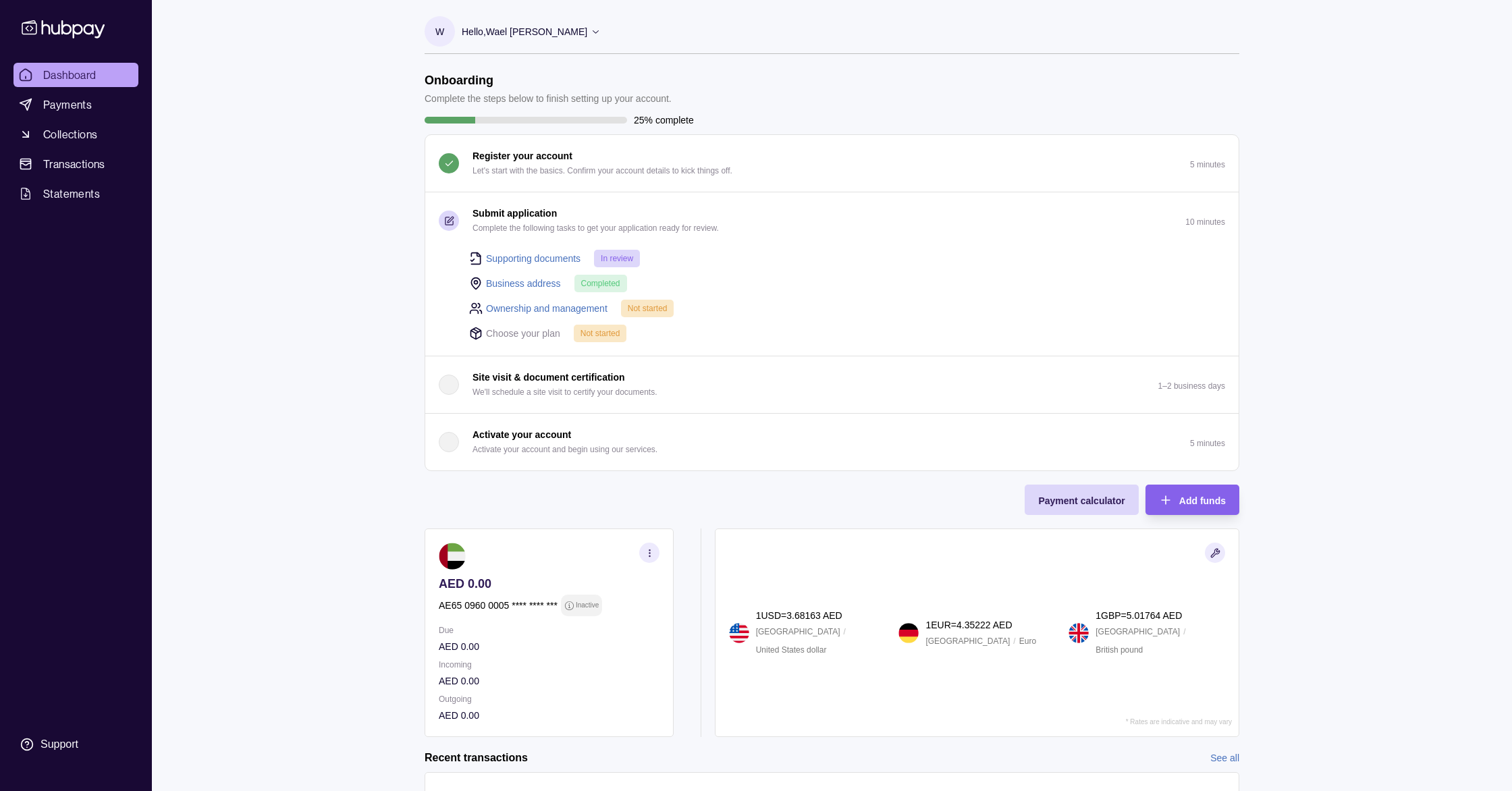
scroll to position [1, 0]
